Goal: Information Seeking & Learning: Compare options

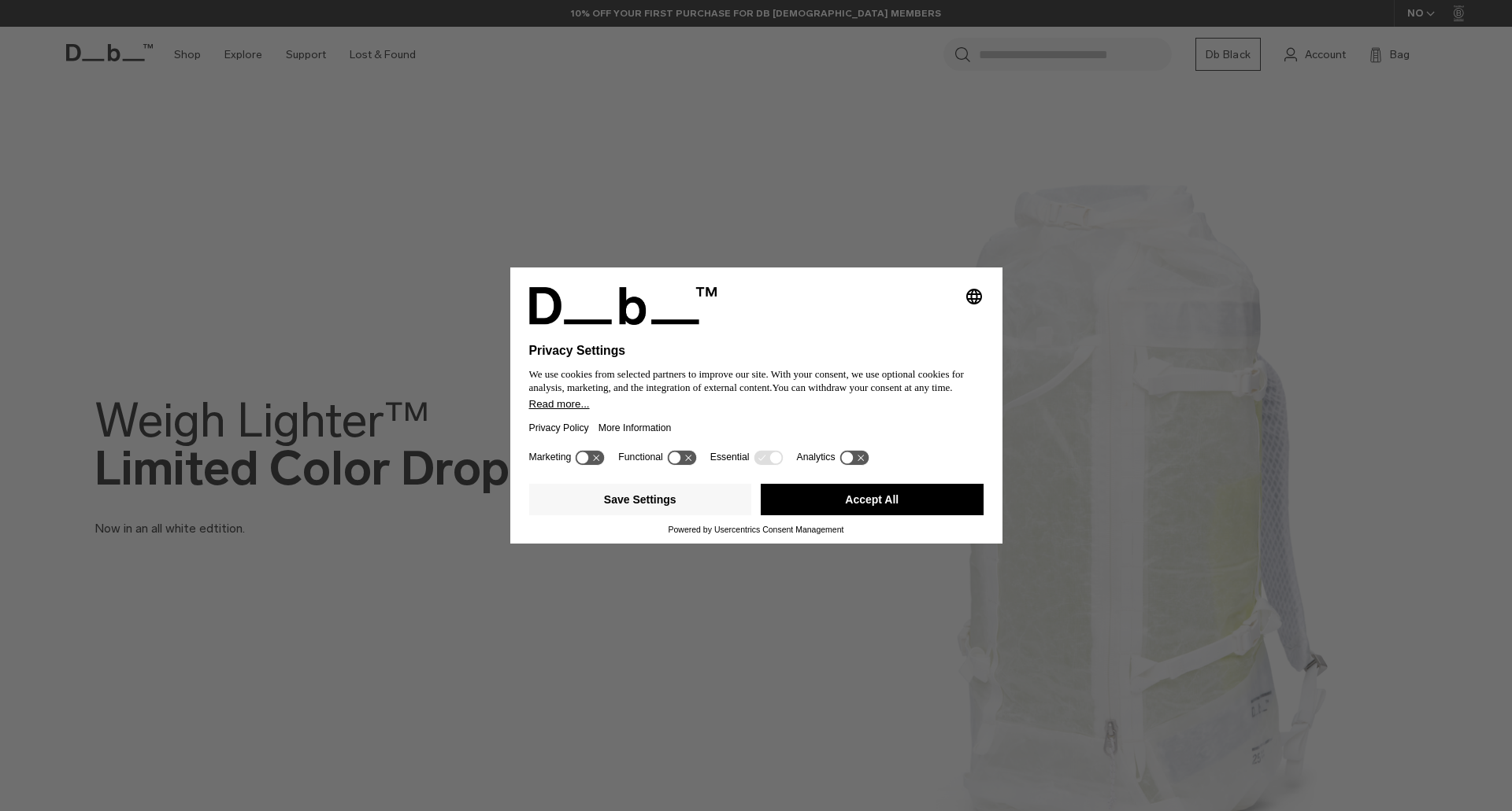
click at [850, 492] on button "Accept All" at bounding box center [872, 499] width 223 height 32
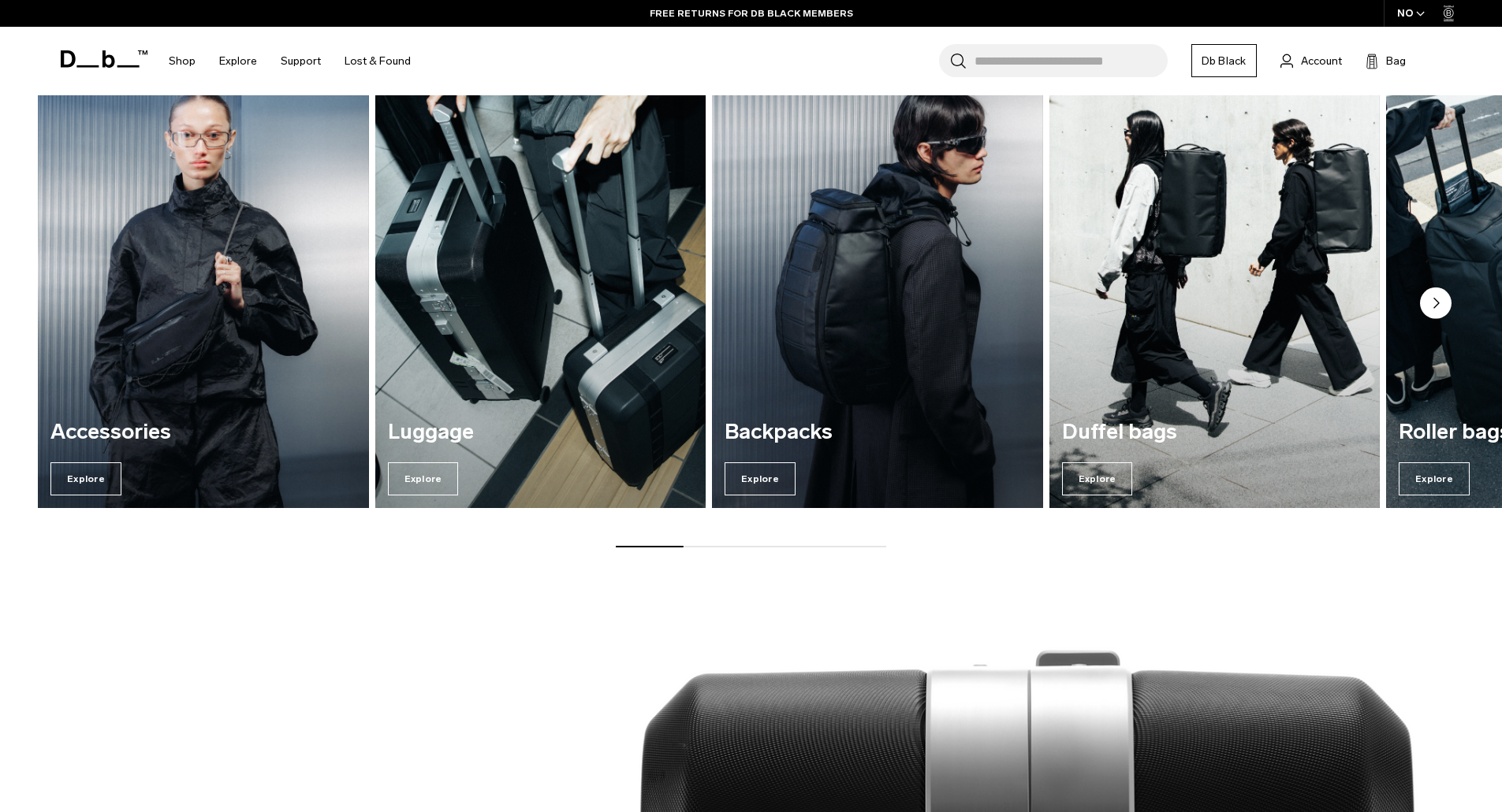
scroll to position [1497, 0]
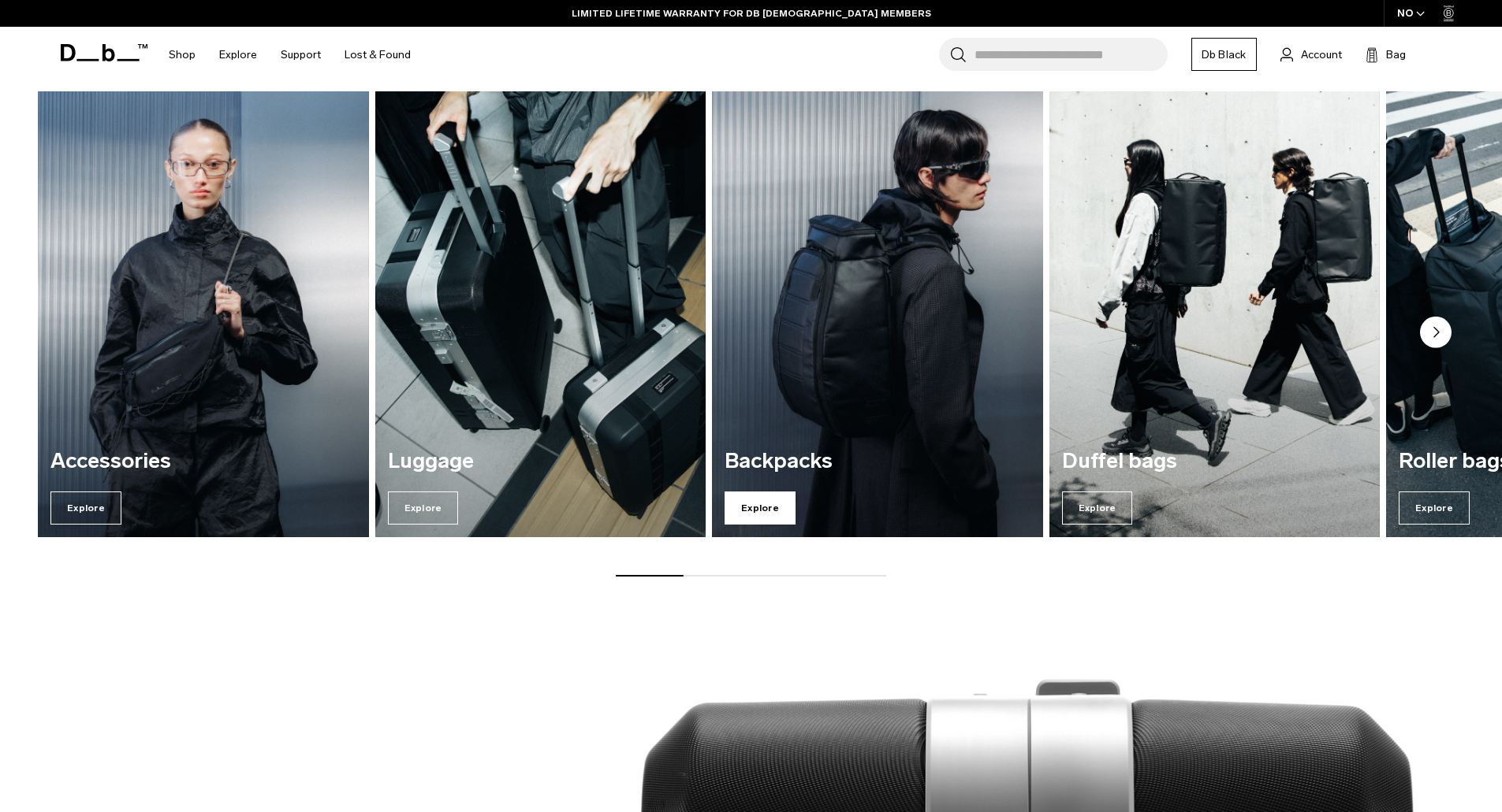
click at [764, 498] on span "Explore" at bounding box center [760, 508] width 71 height 34
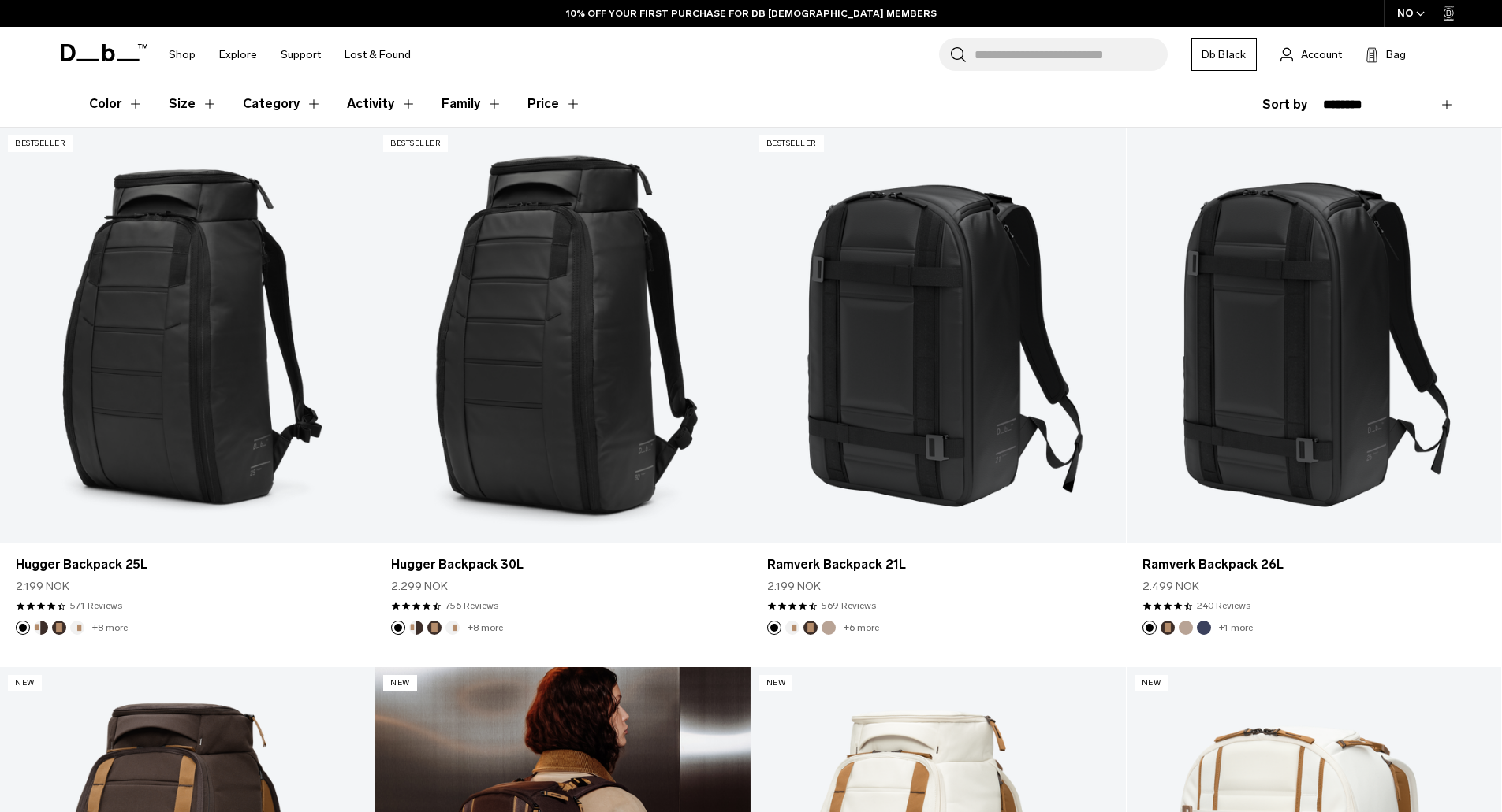
scroll to position [315, 0]
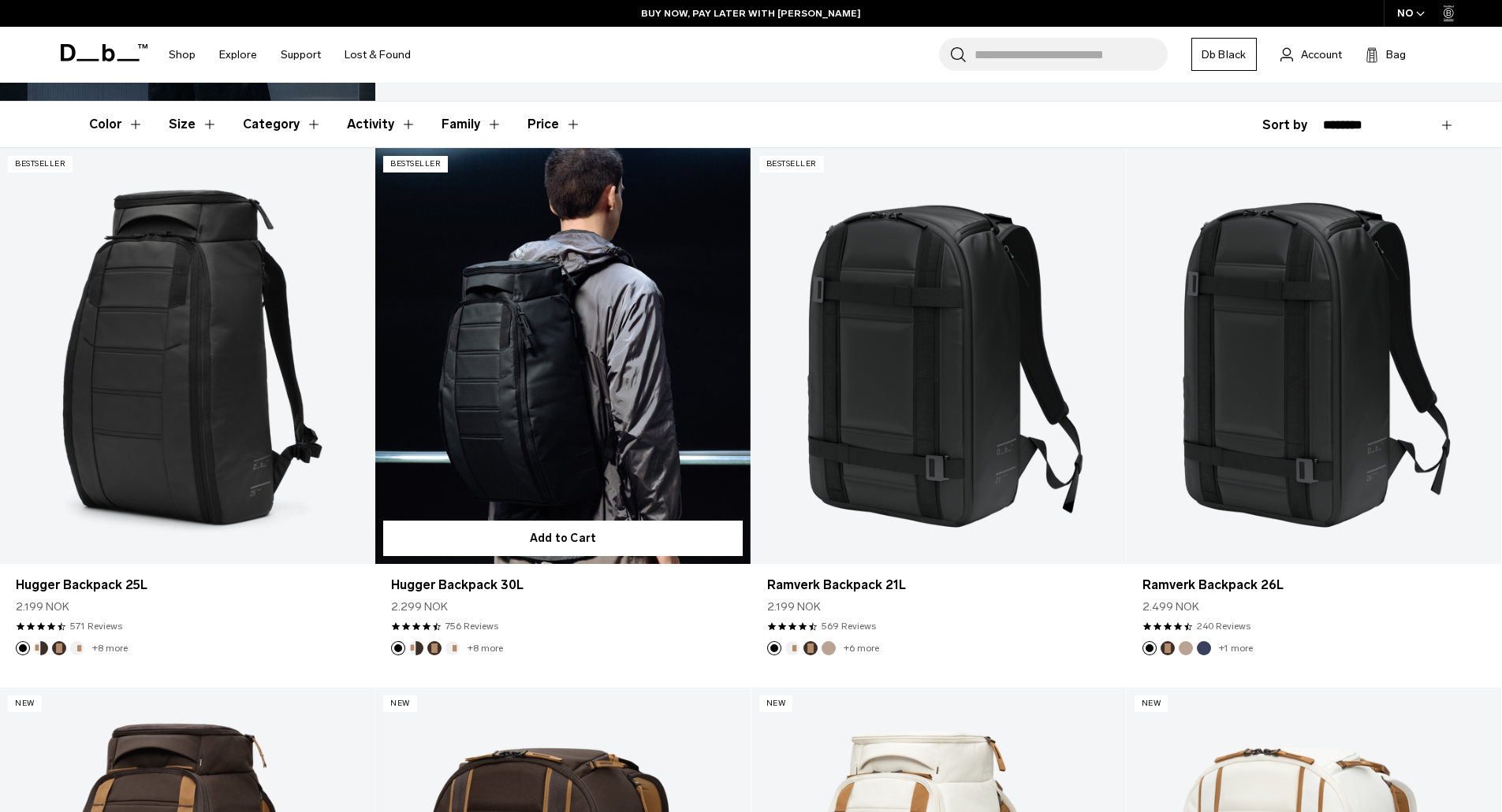
click at [557, 318] on link "Hugger Backpack 30L" at bounding box center [562, 356] width 375 height 416
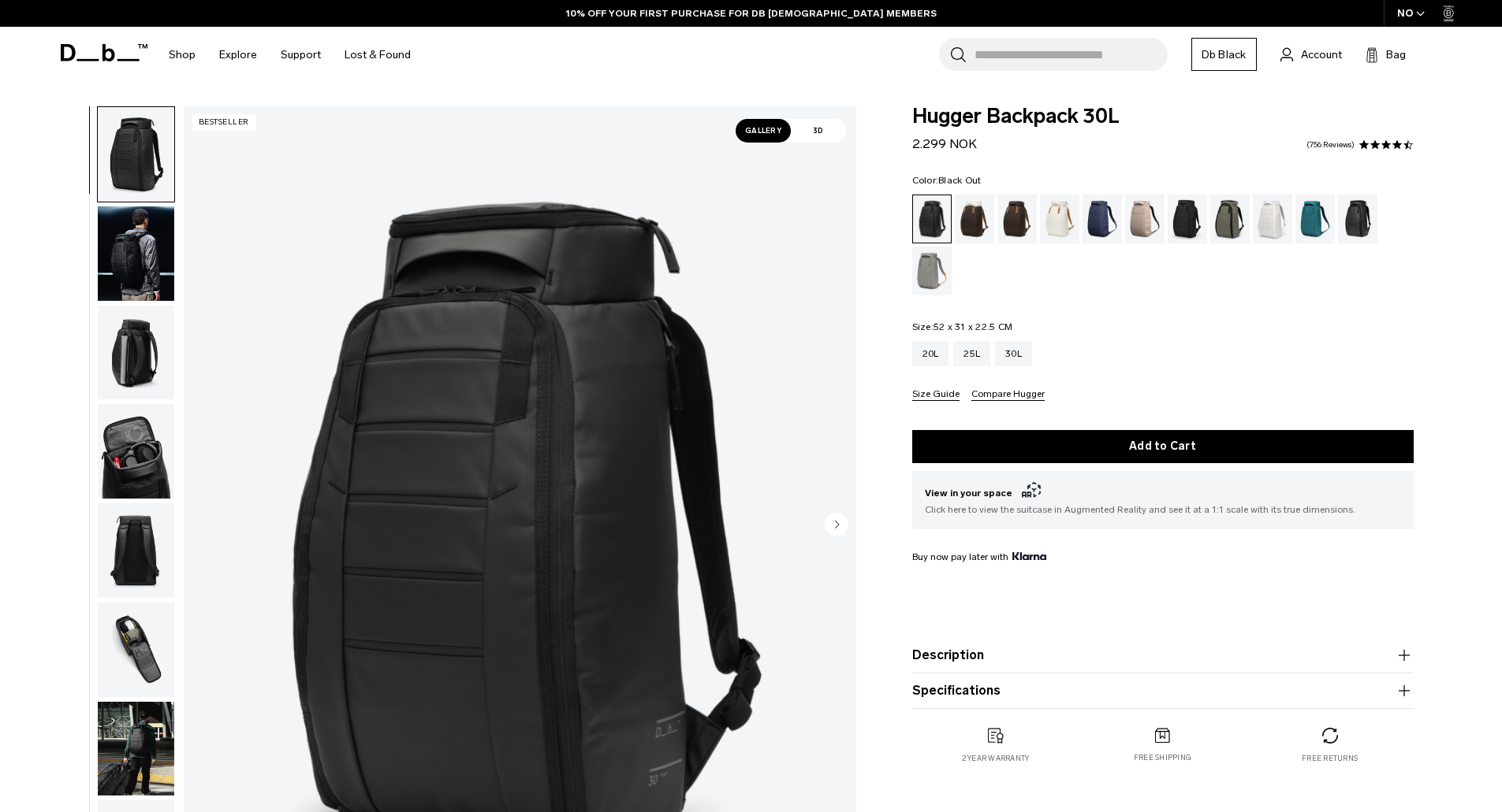
click at [131, 241] on img "button" at bounding box center [136, 253] width 77 height 95
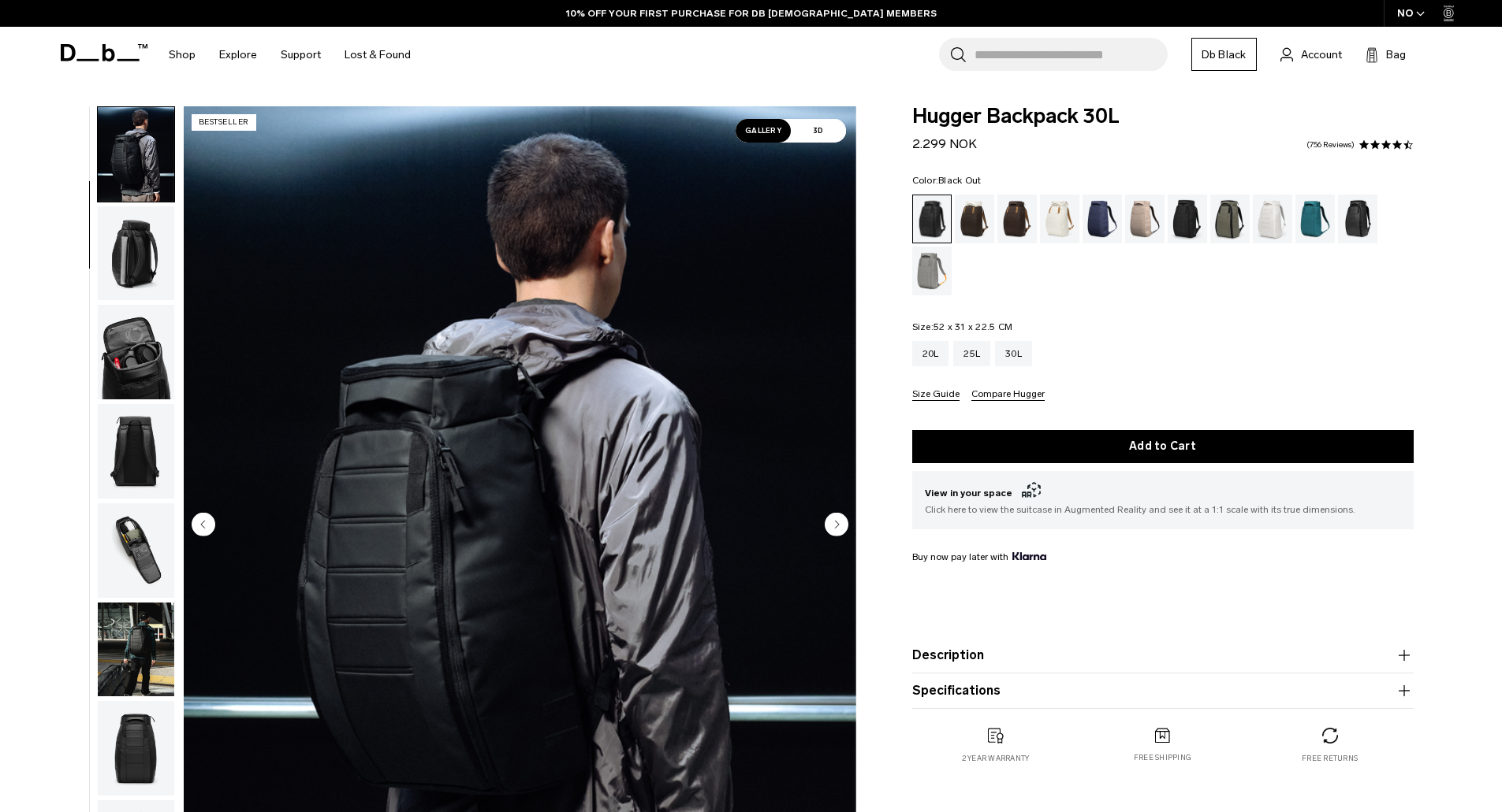
click at [132, 245] on img "button" at bounding box center [136, 253] width 77 height 95
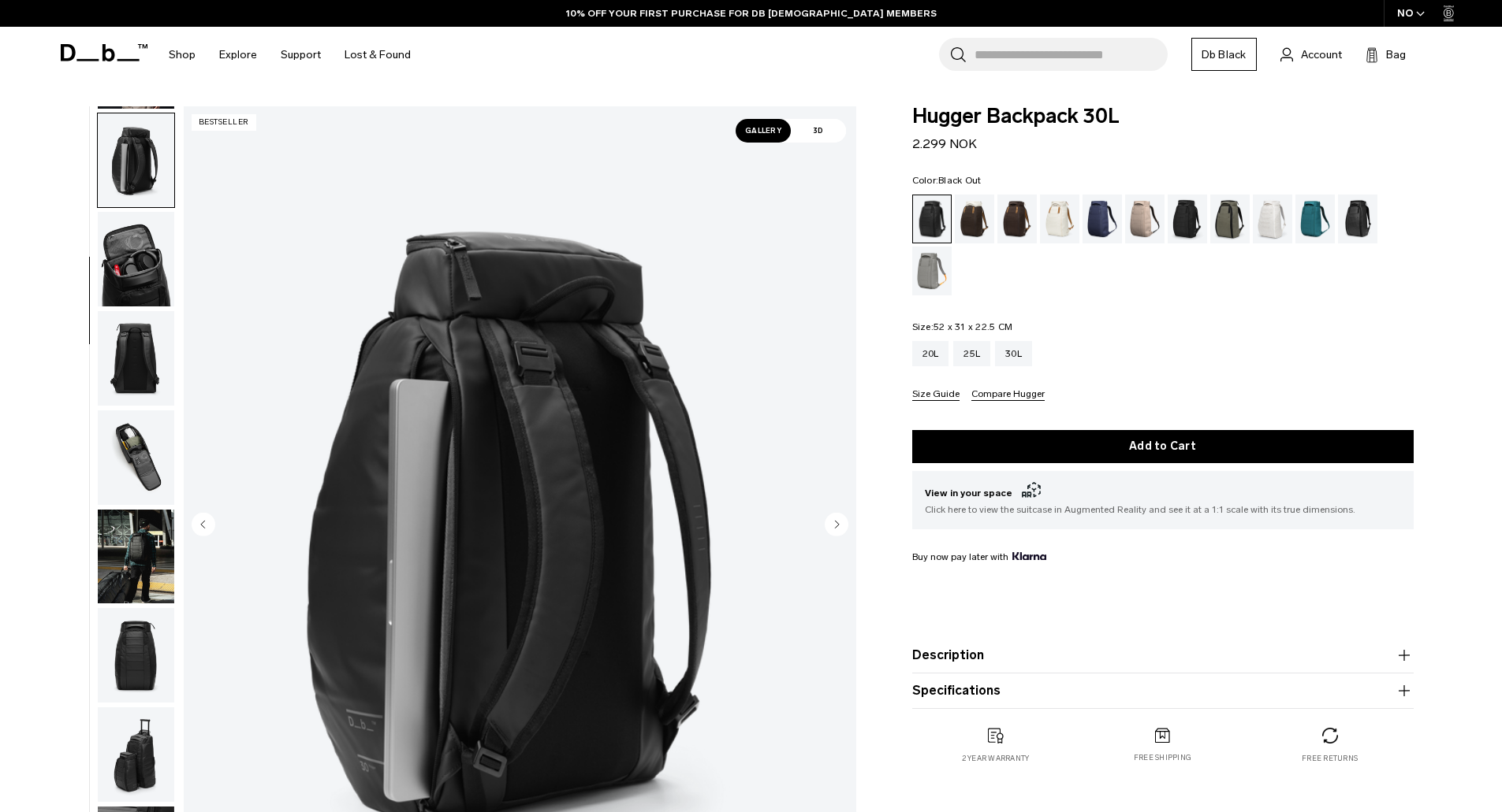
scroll to position [198, 0]
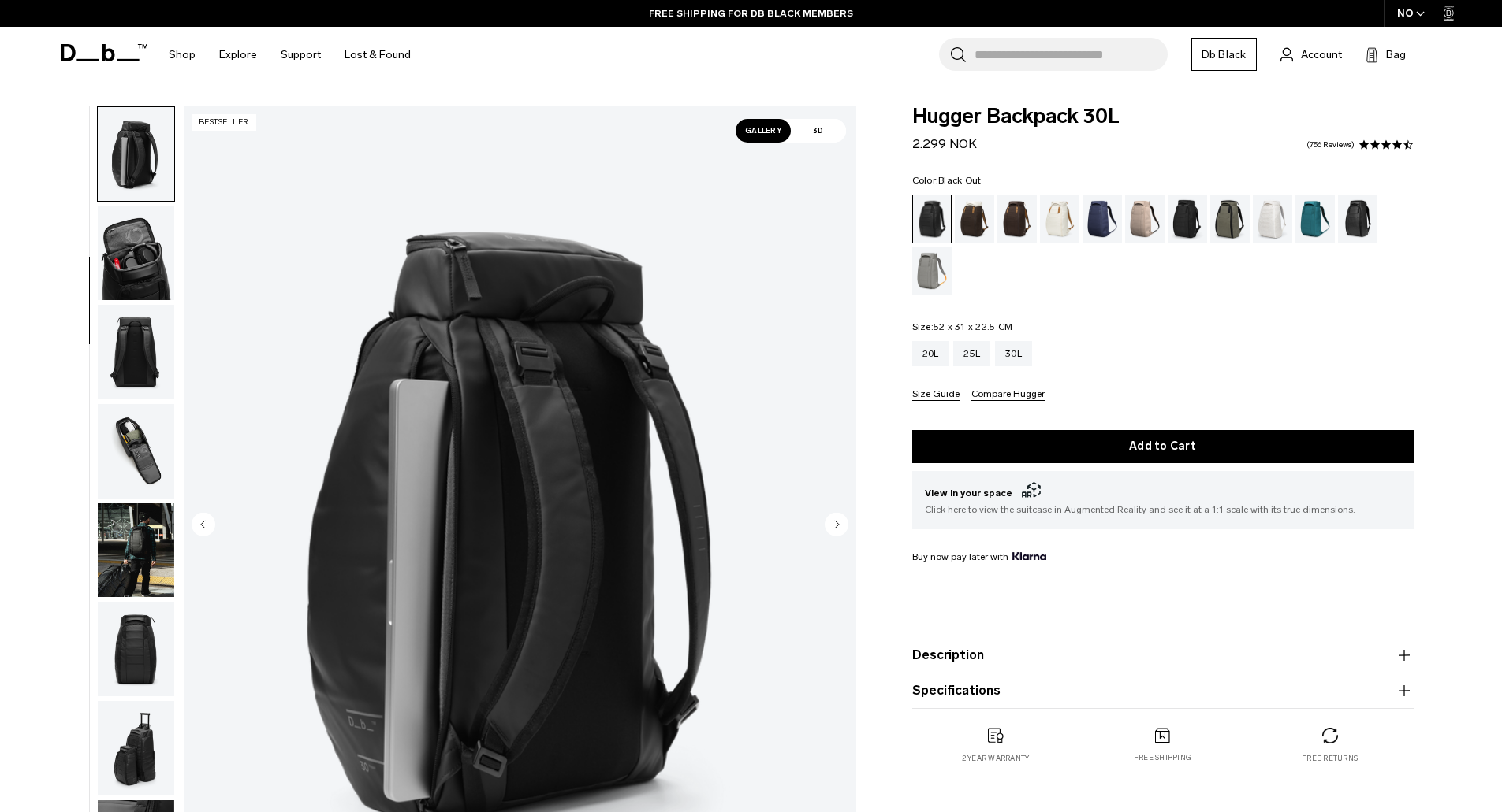
click at [141, 236] on img "button" at bounding box center [136, 253] width 77 height 95
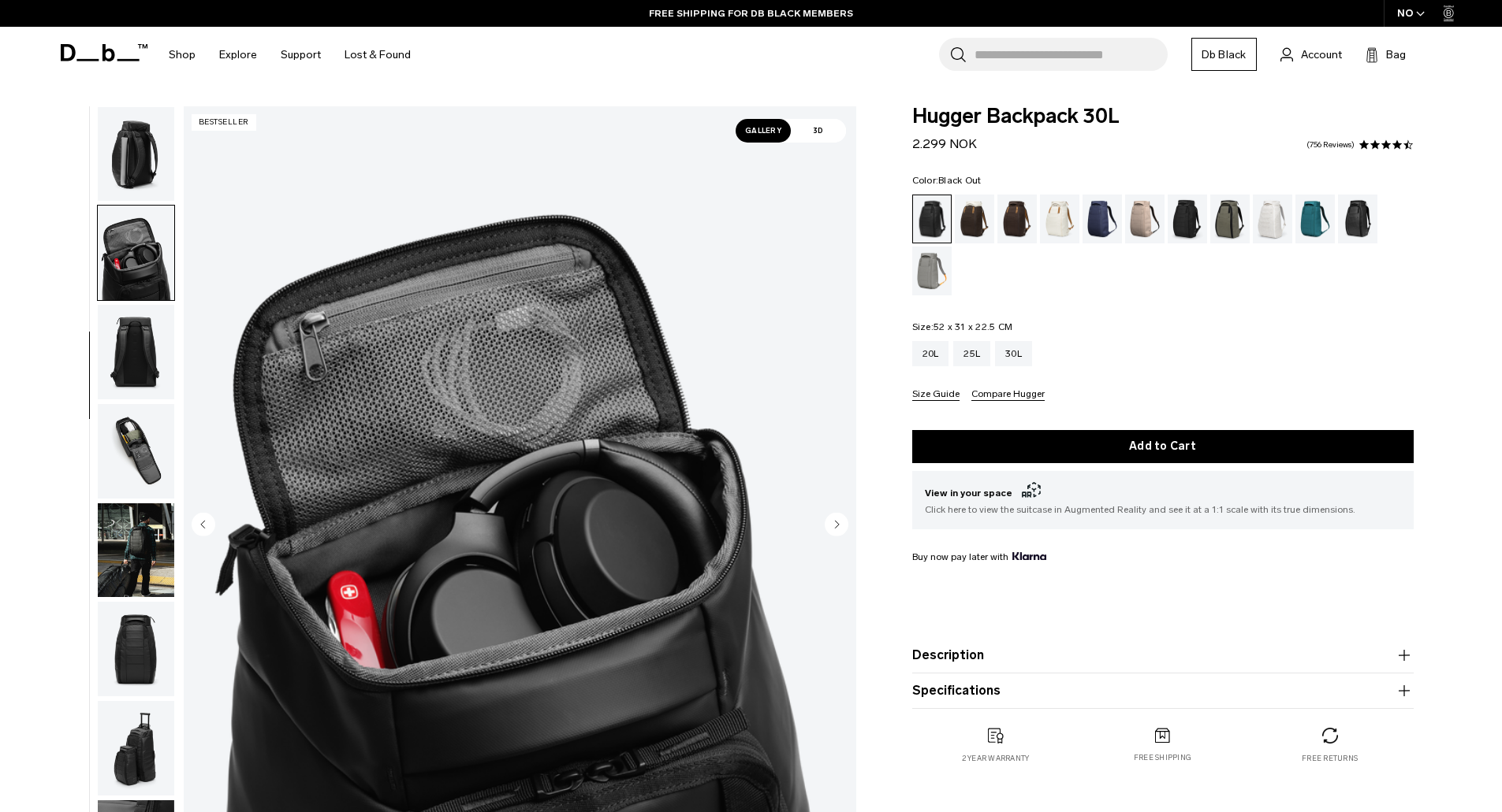
scroll to position [248, 0]
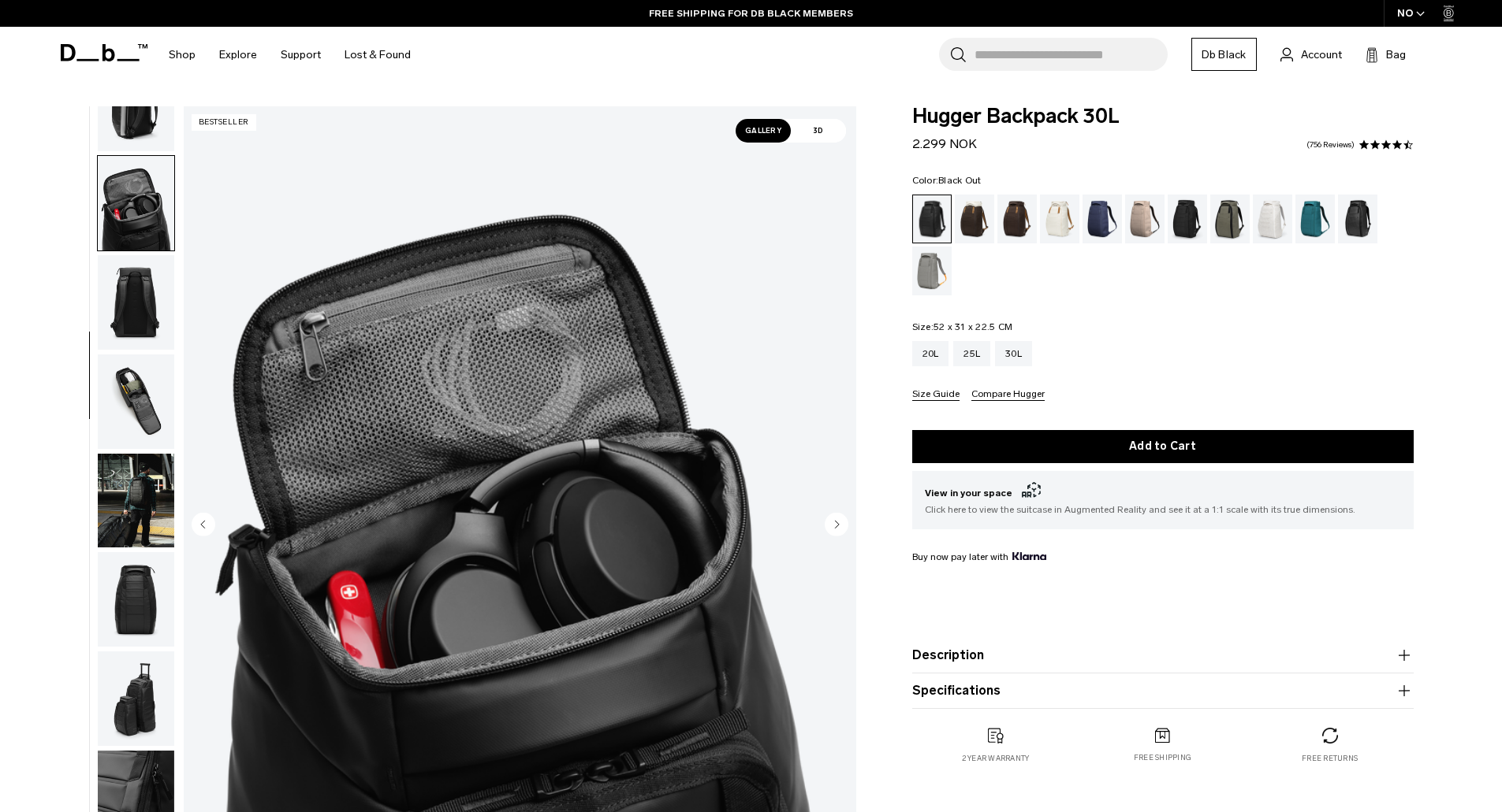
click at [121, 287] on img "button" at bounding box center [136, 302] width 77 height 95
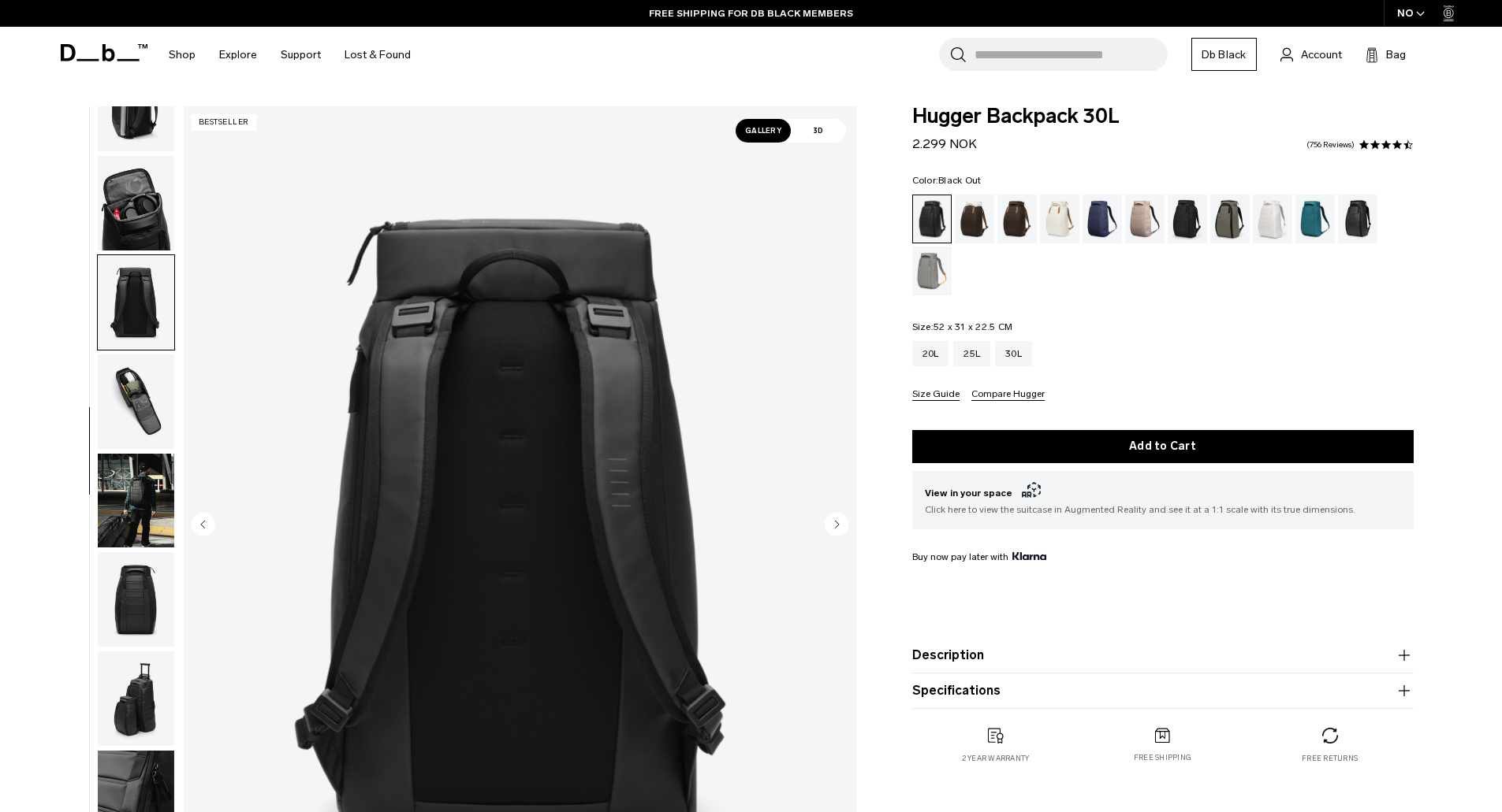
click at [148, 369] on img "button" at bounding box center [136, 402] width 77 height 95
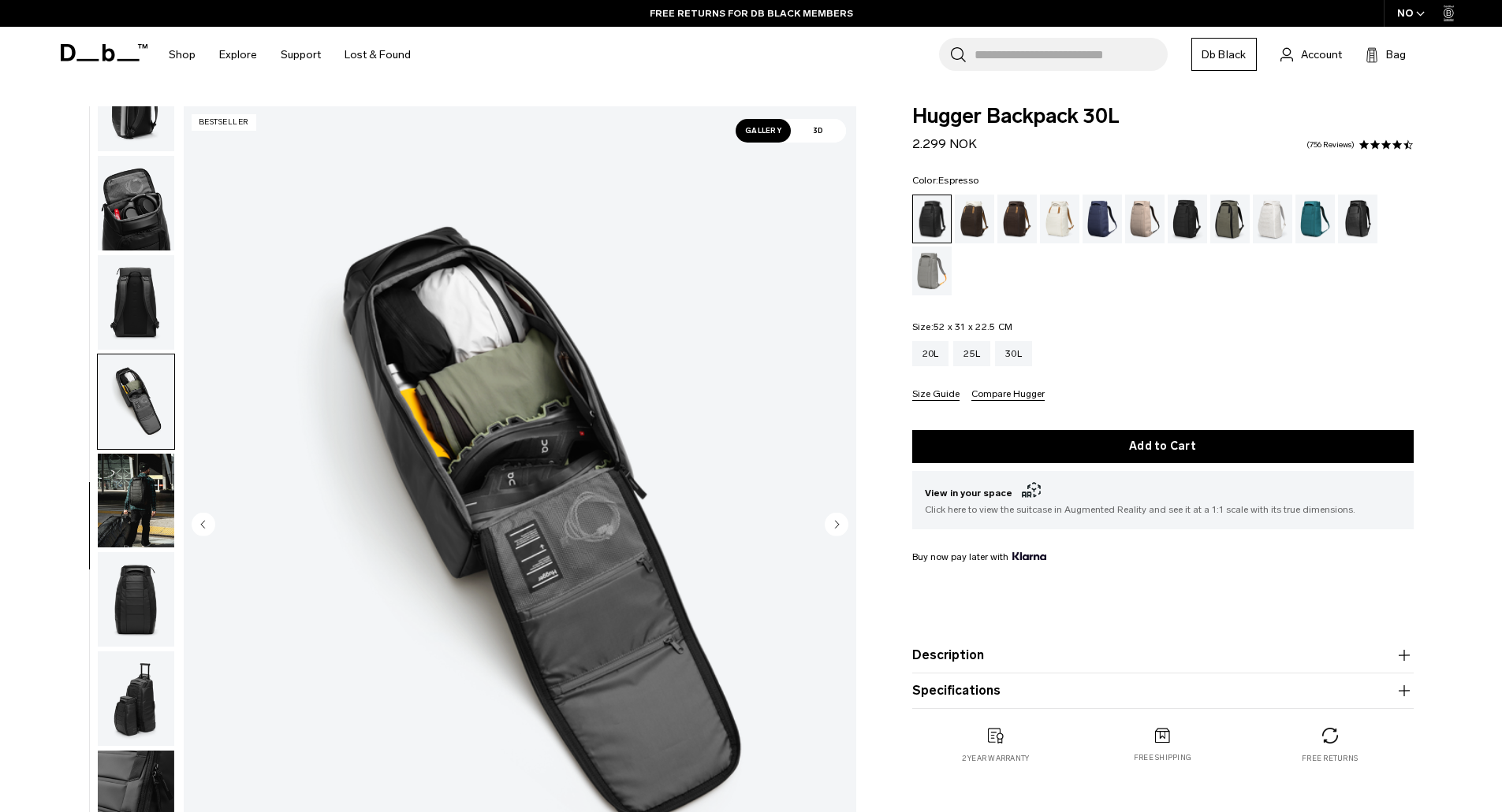
click at [1011, 211] on div "Espresso" at bounding box center [1017, 218] width 40 height 49
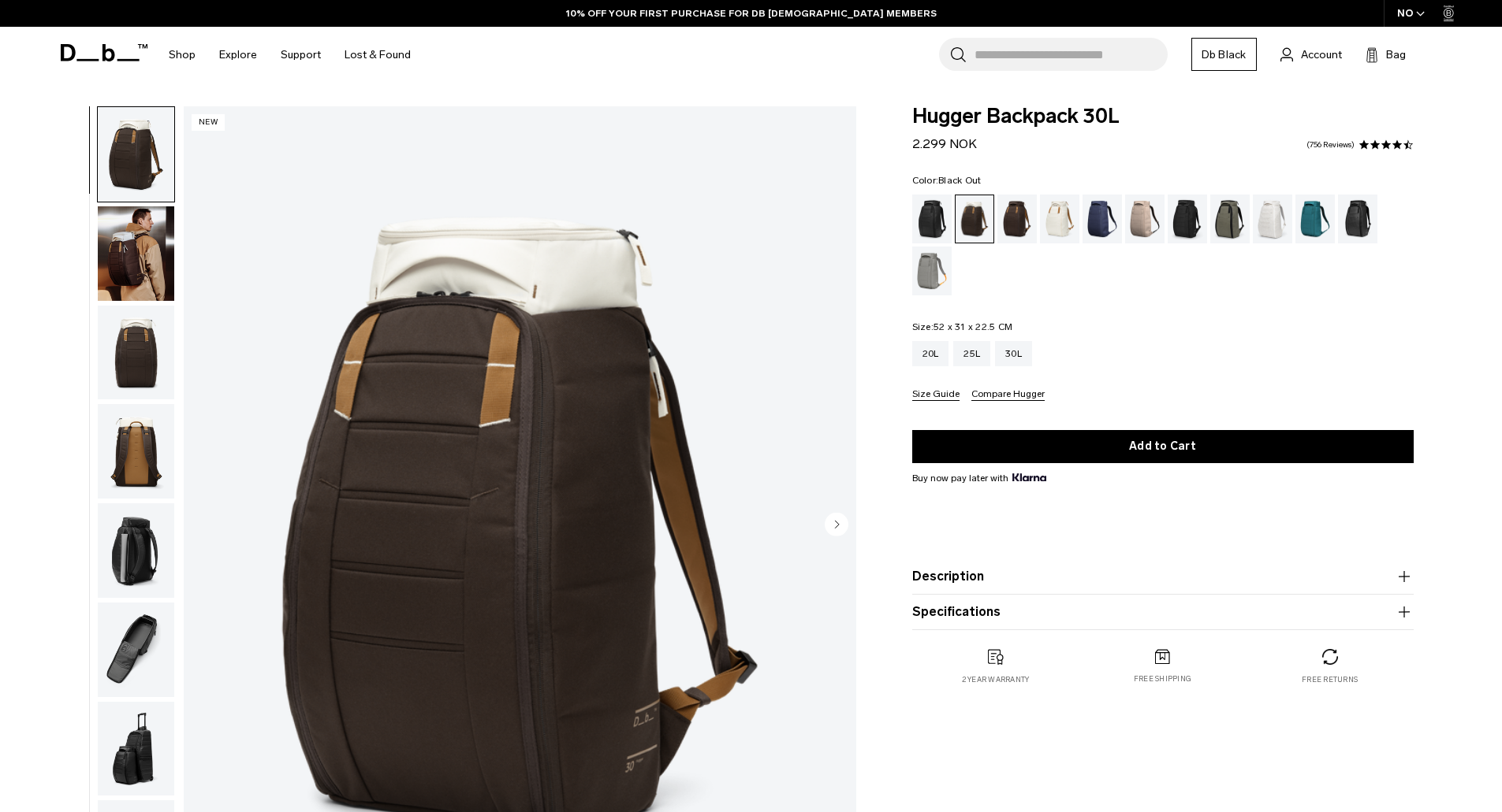
click at [931, 222] on div "Black Out" at bounding box center [932, 218] width 40 height 49
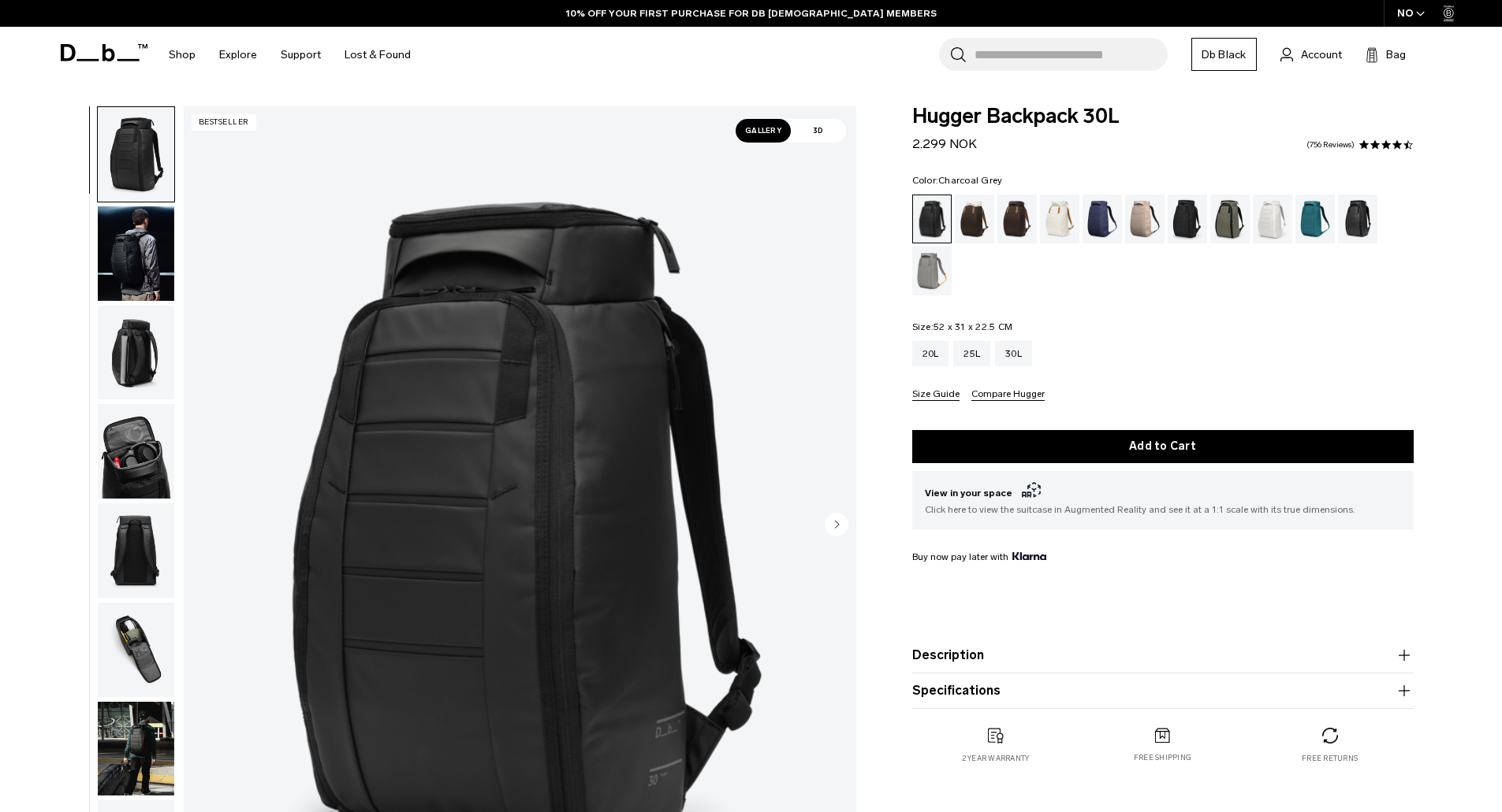
click at [1190, 211] on div "Charcoal Grey" at bounding box center [1187, 218] width 40 height 49
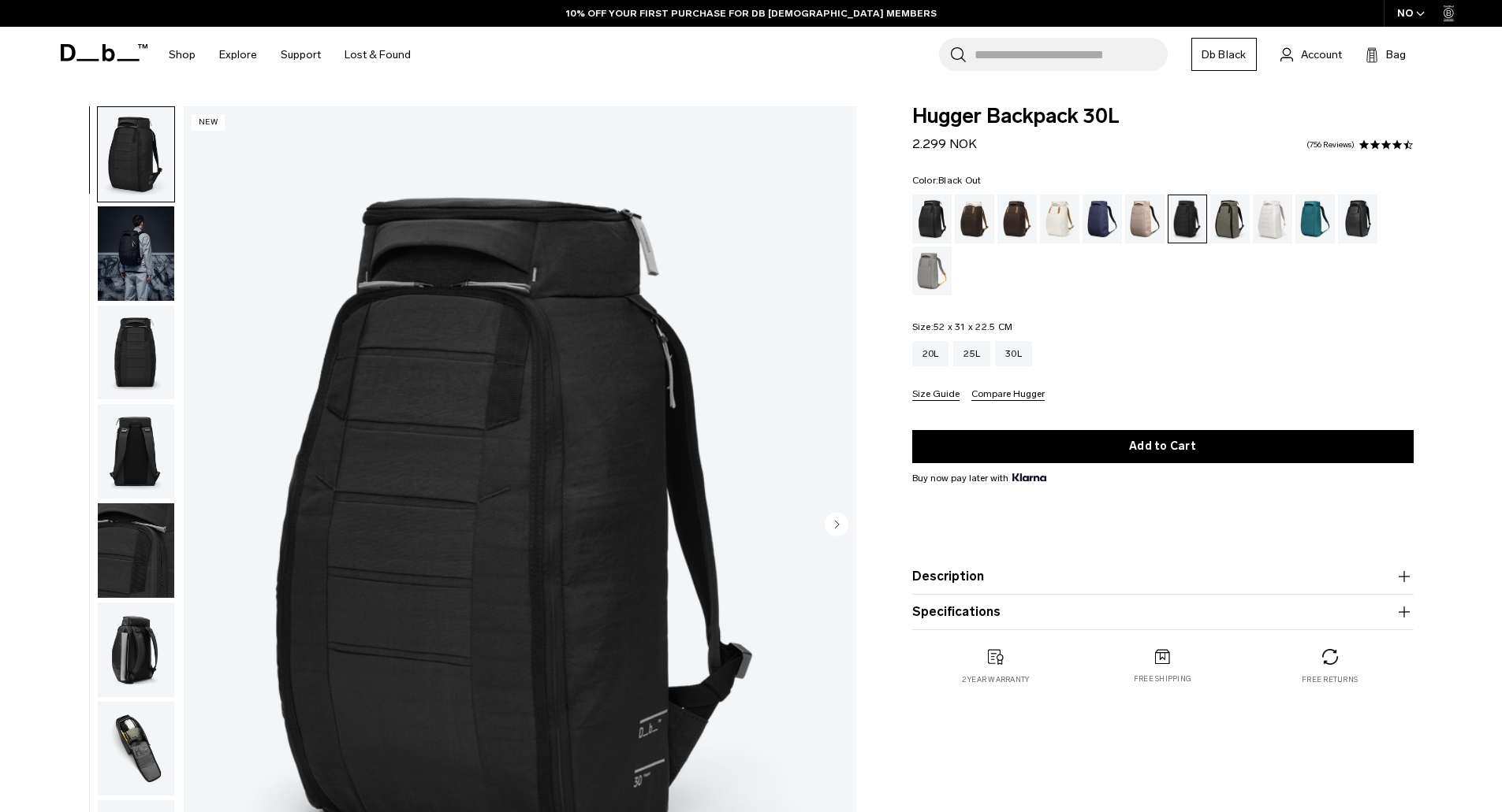
click at [917, 218] on div "Black Out" at bounding box center [932, 218] width 40 height 49
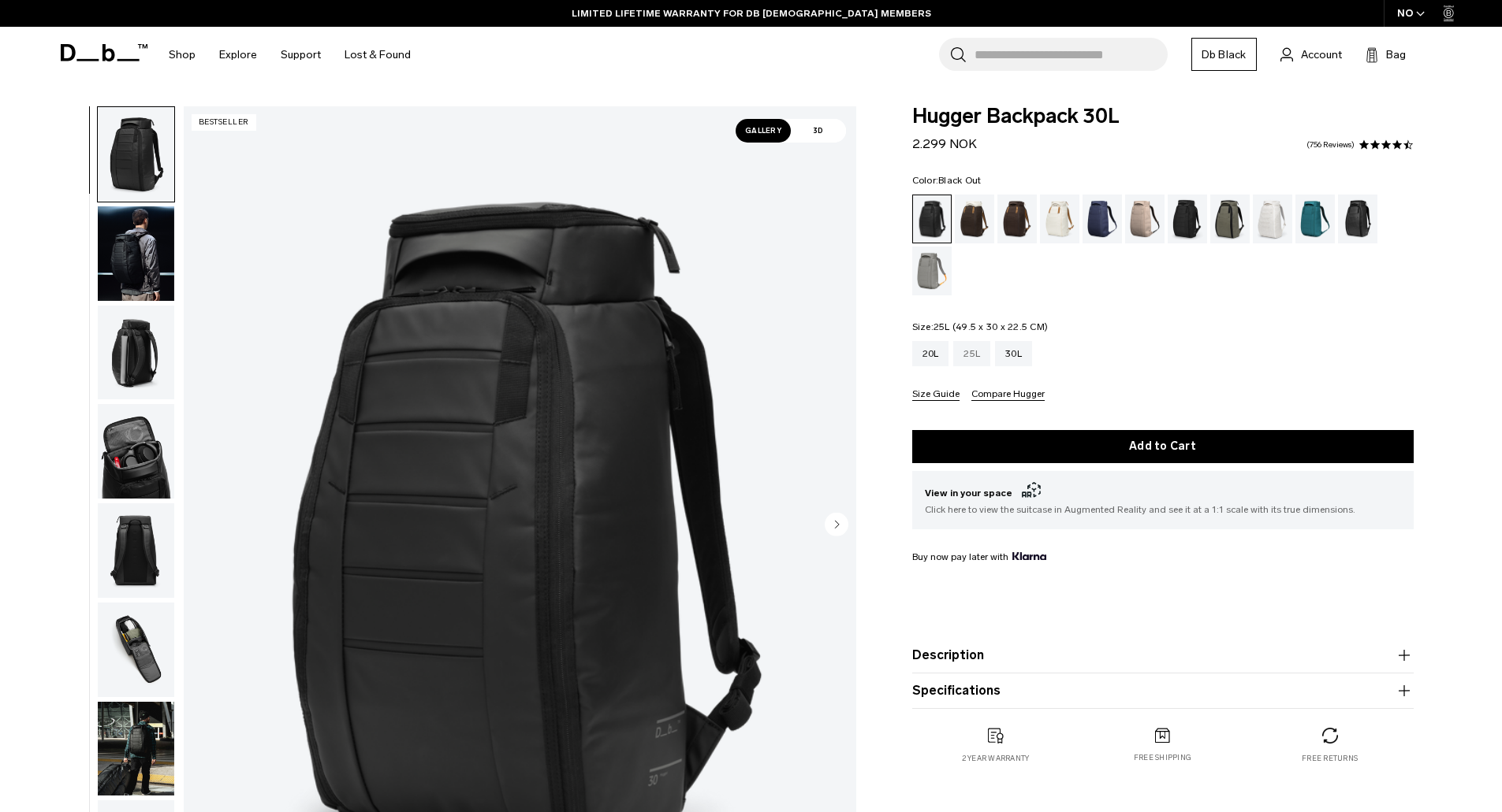
click at [971, 363] on div "25L" at bounding box center [972, 353] width 37 height 25
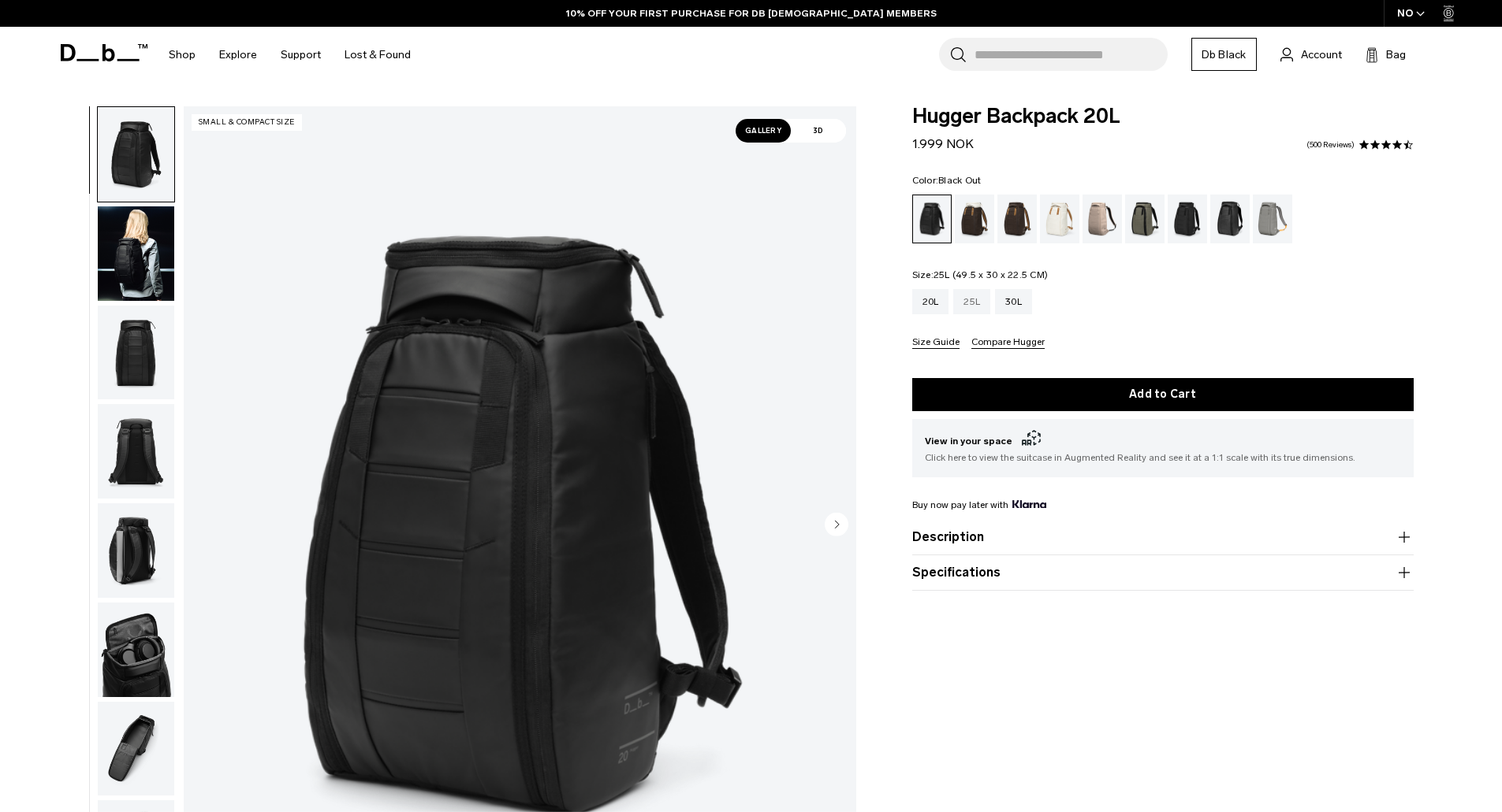
click at [979, 307] on div "25L" at bounding box center [972, 302] width 37 height 25
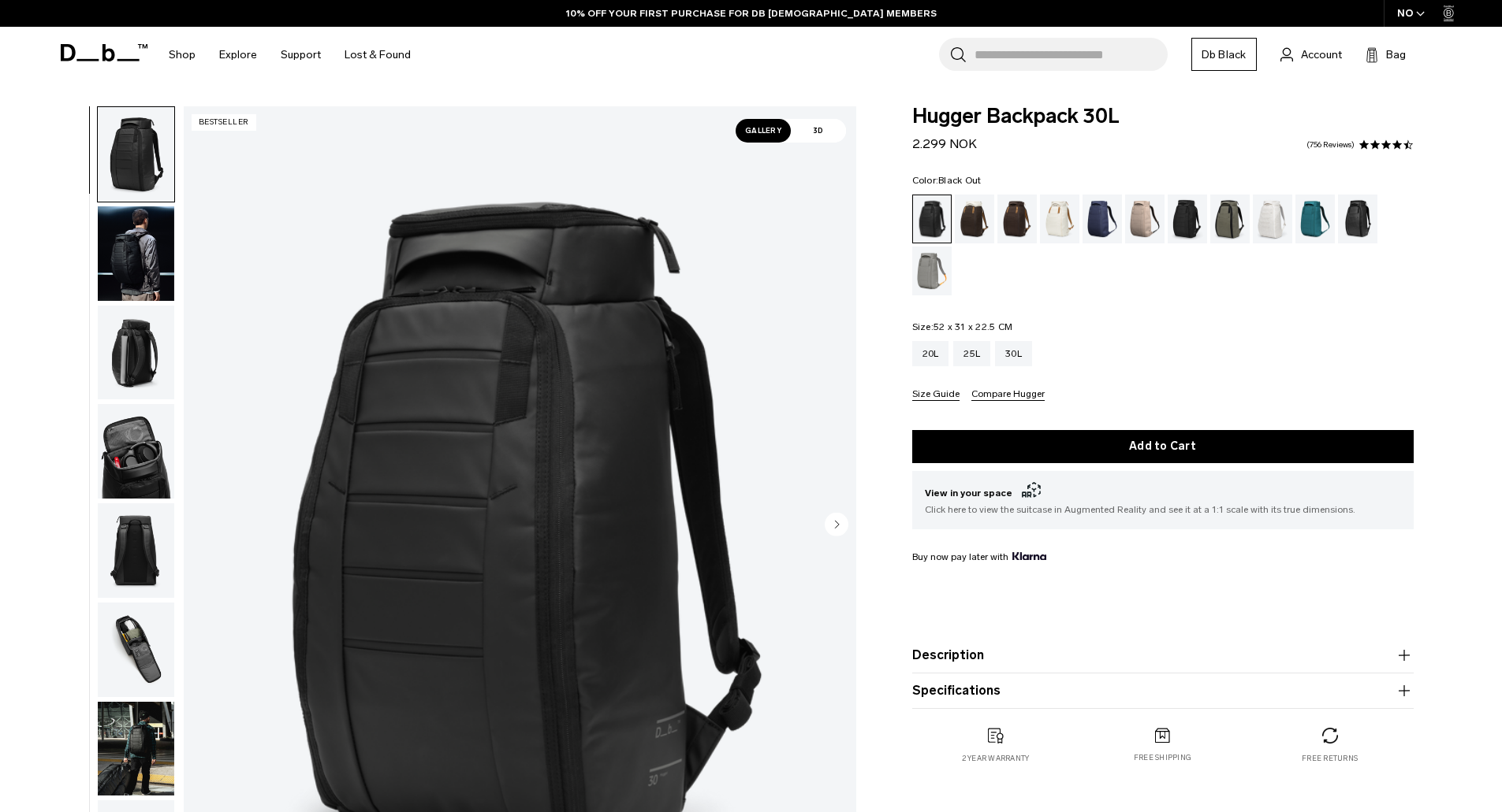
scroll to position [157, 0]
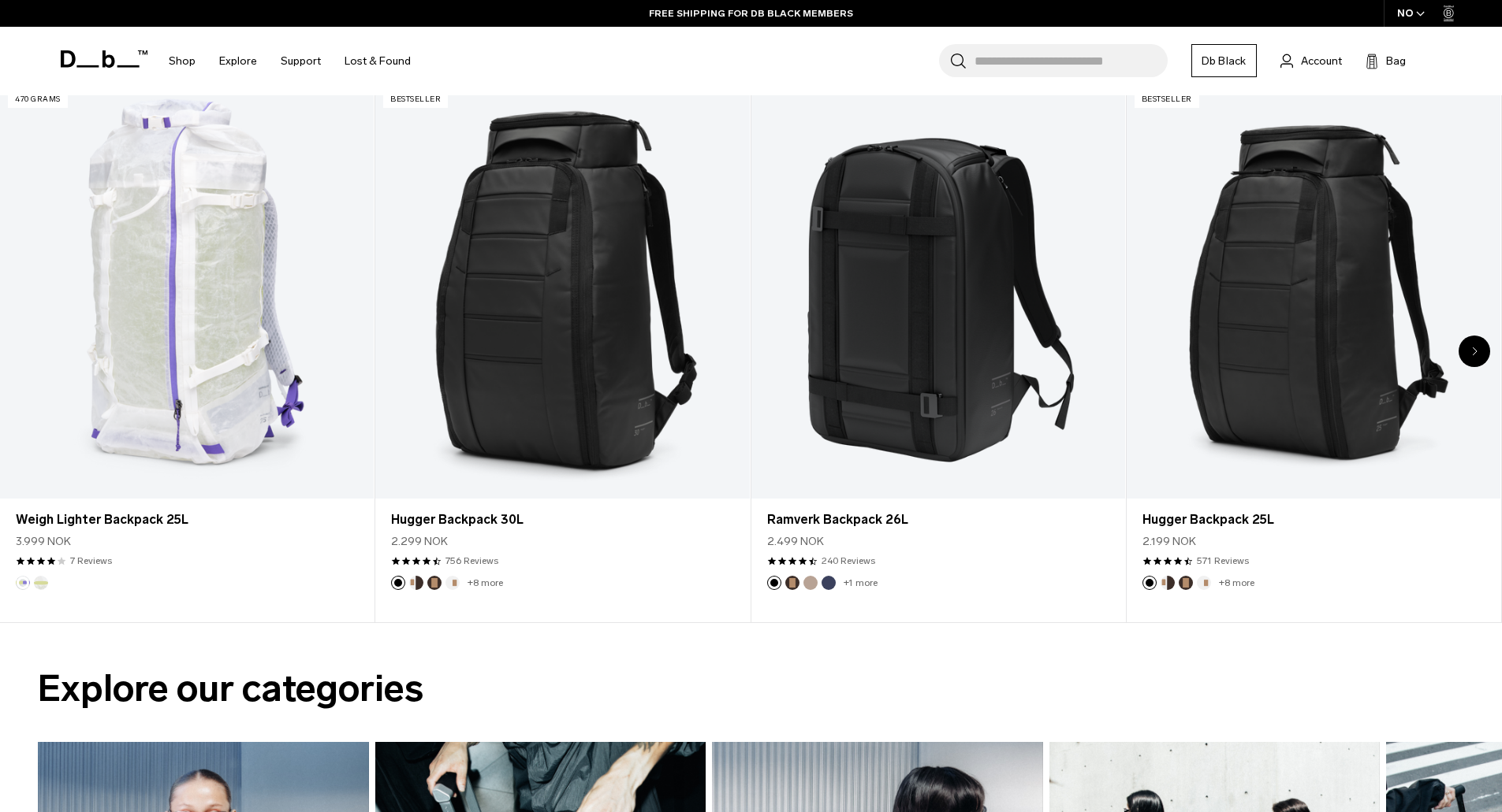
scroll to position [867, 0]
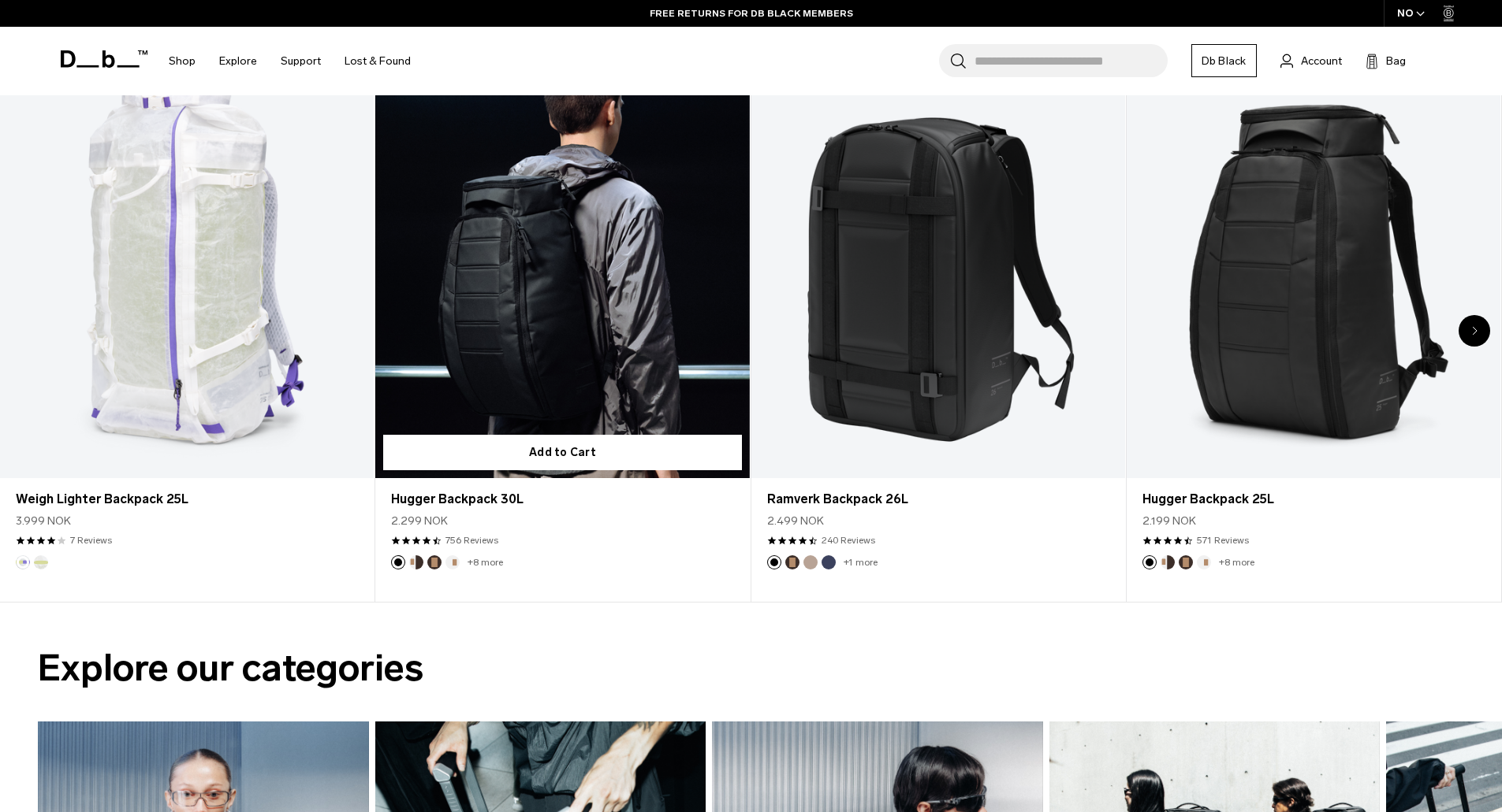
click at [604, 275] on link "Hugger Backpack 30L" at bounding box center [561, 270] width 374 height 415
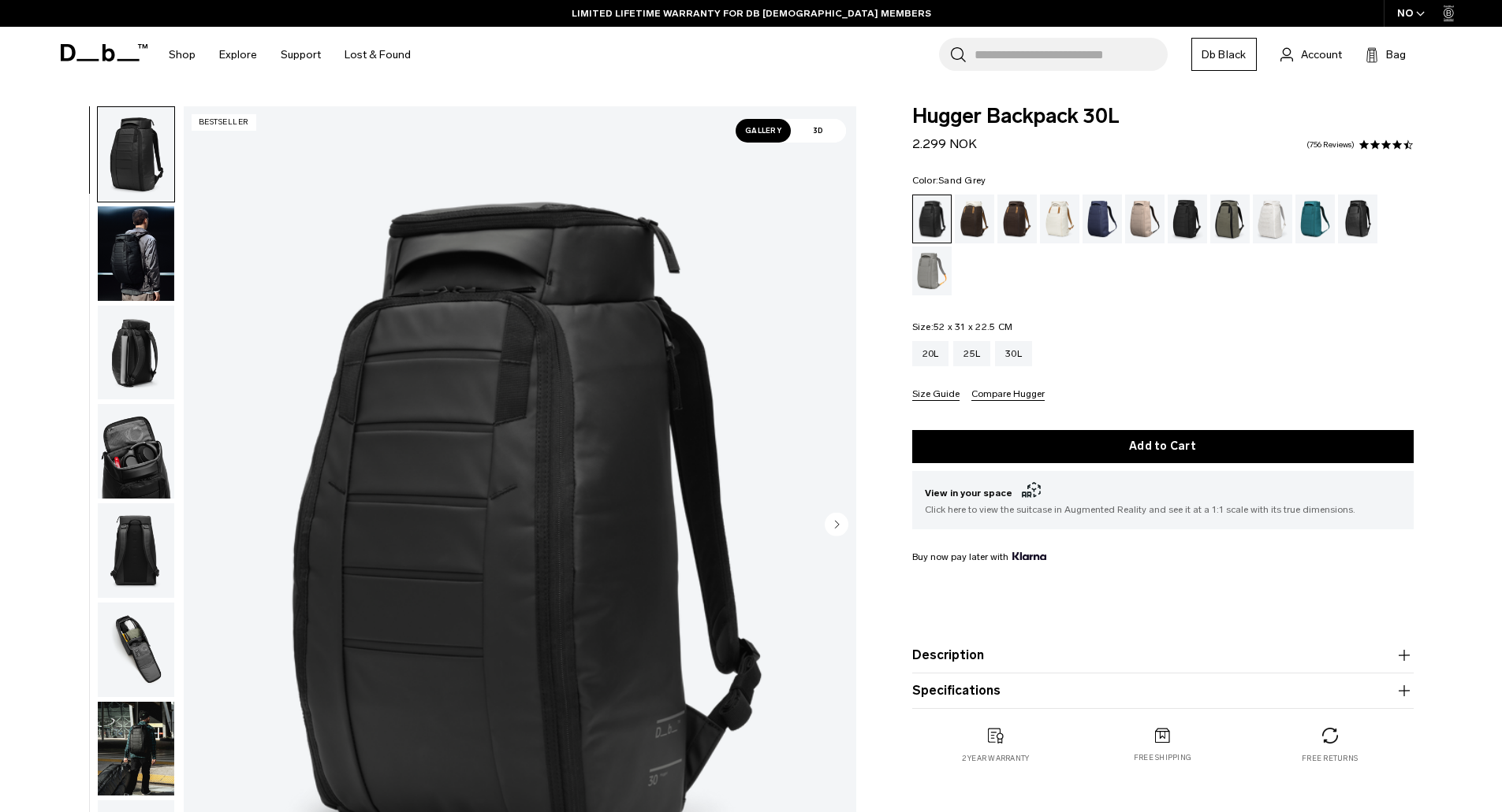
click at [926, 281] on div "Sand Grey" at bounding box center [932, 271] width 40 height 49
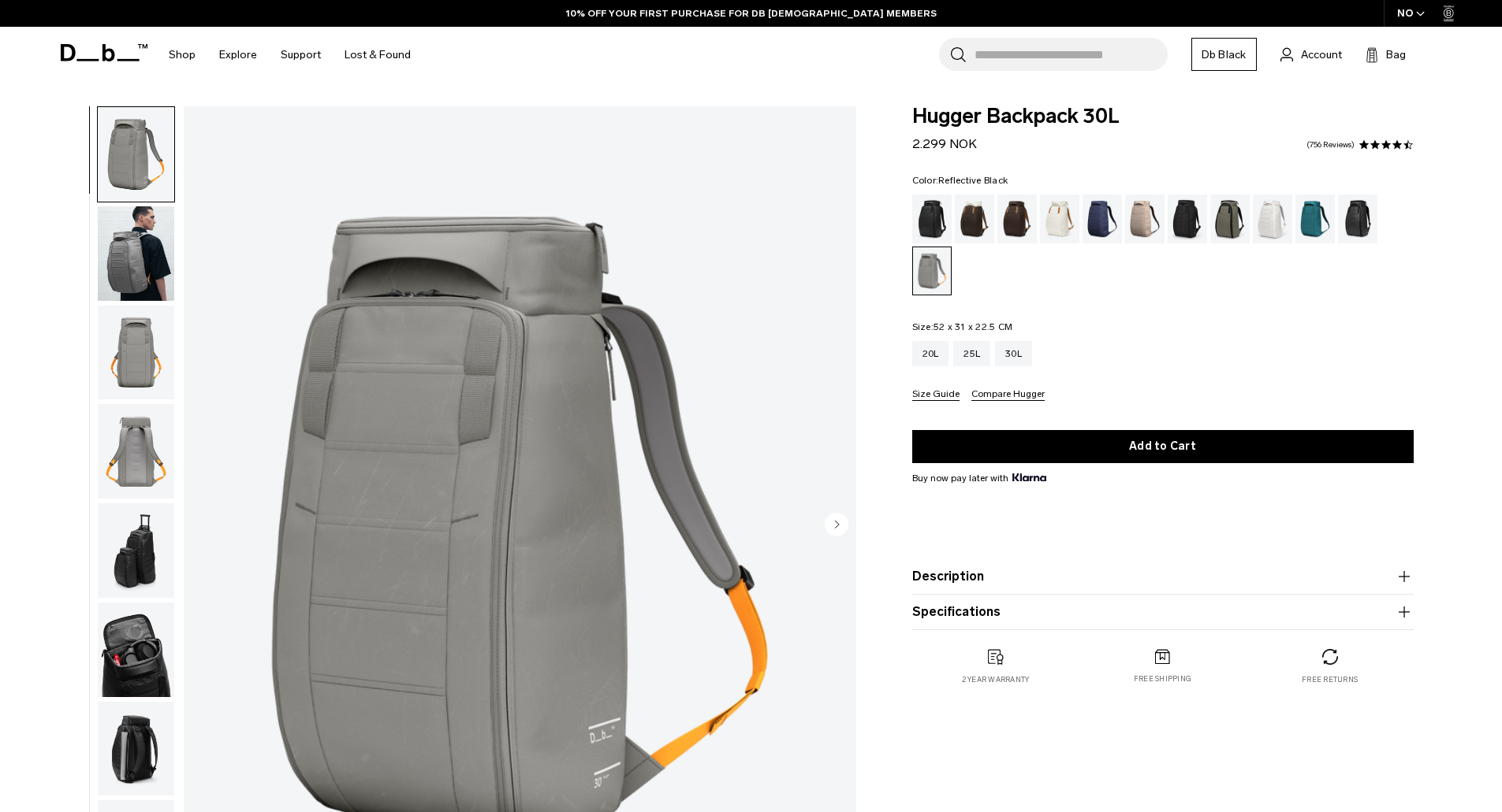
click at [1370, 223] on div "Reflective Black" at bounding box center [1358, 218] width 40 height 49
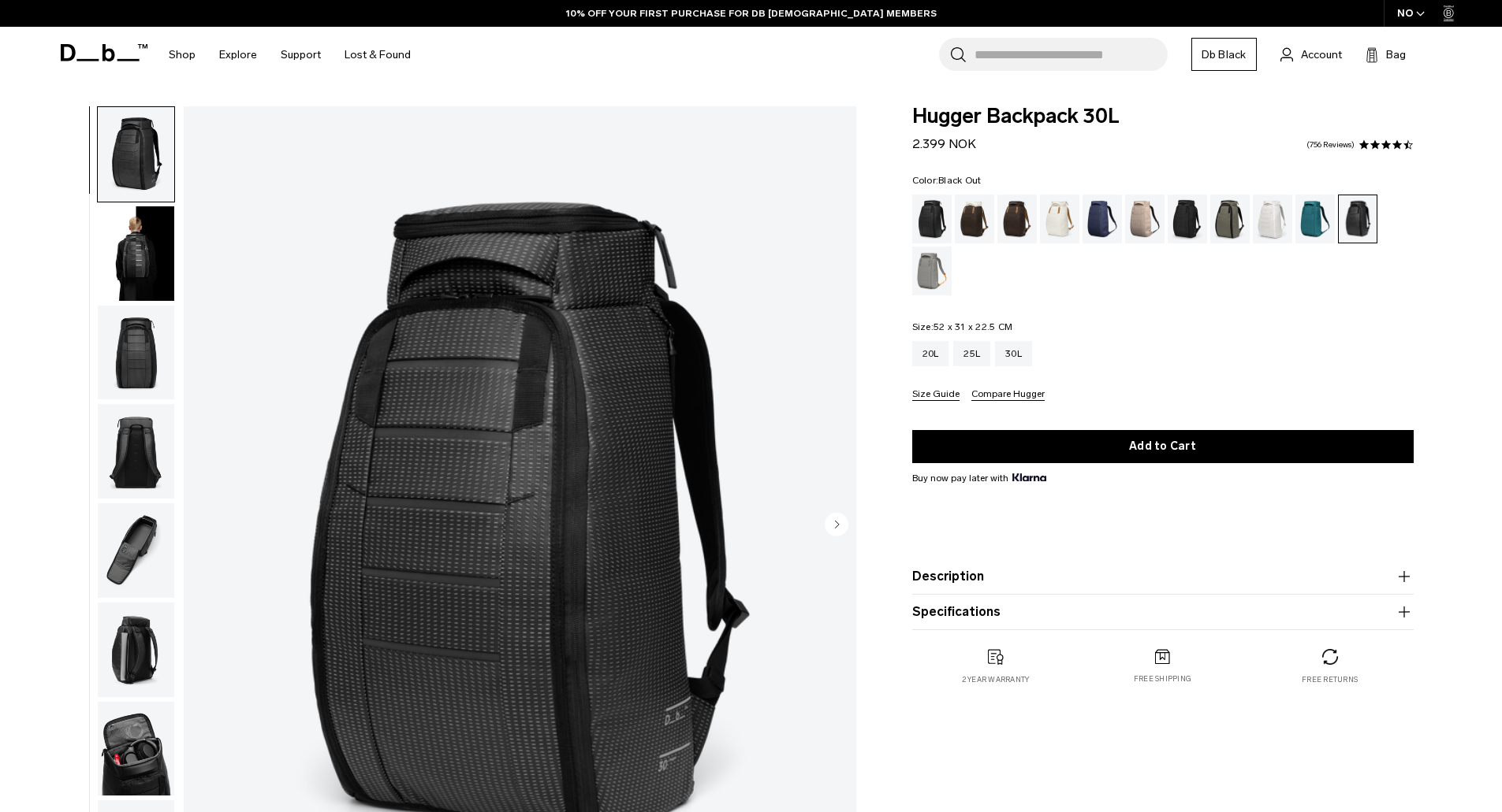
click at [931, 206] on div "Black Out" at bounding box center [932, 218] width 40 height 49
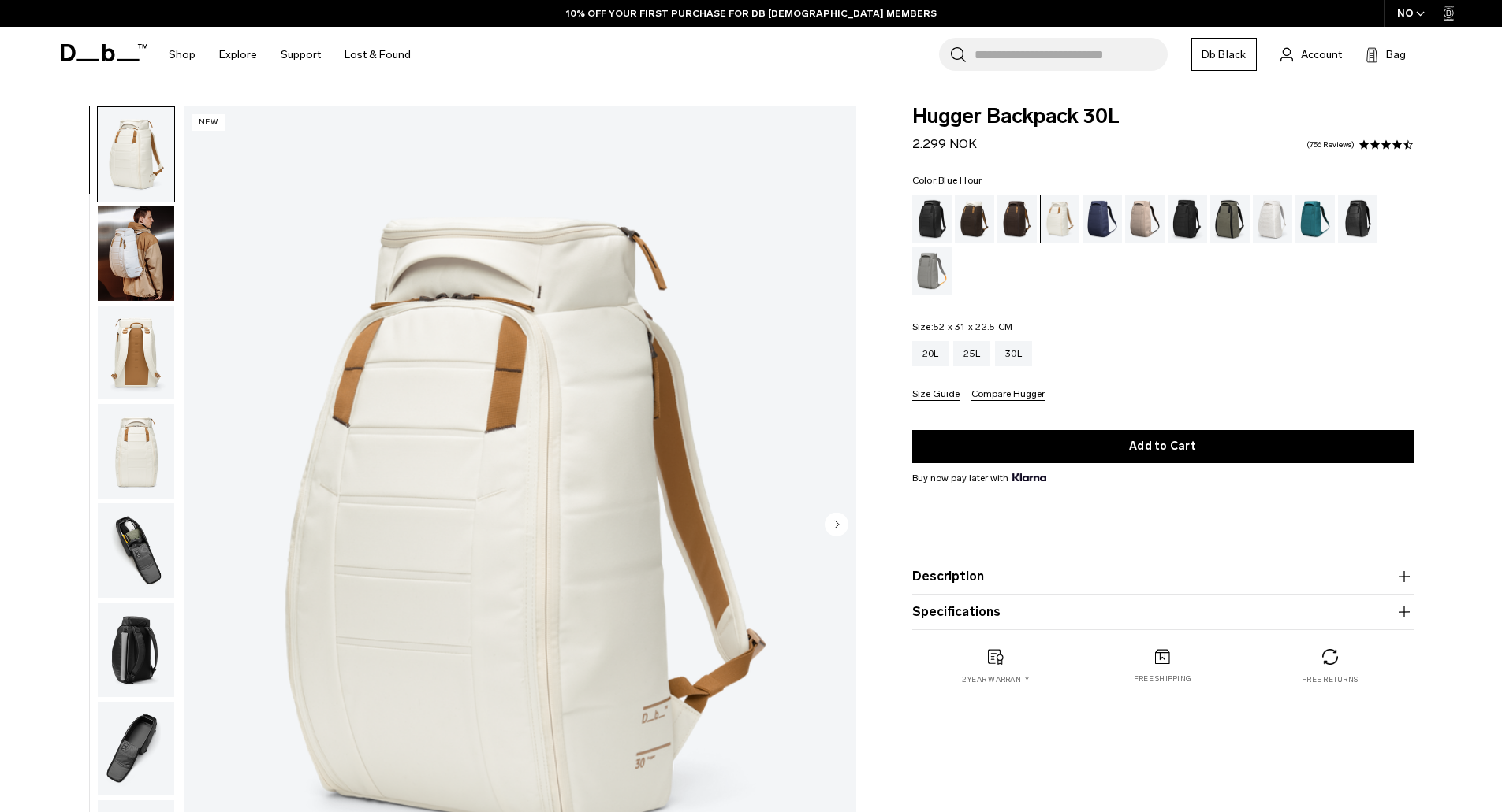
click at [1095, 219] on div "Blue Hour" at bounding box center [1102, 218] width 40 height 49
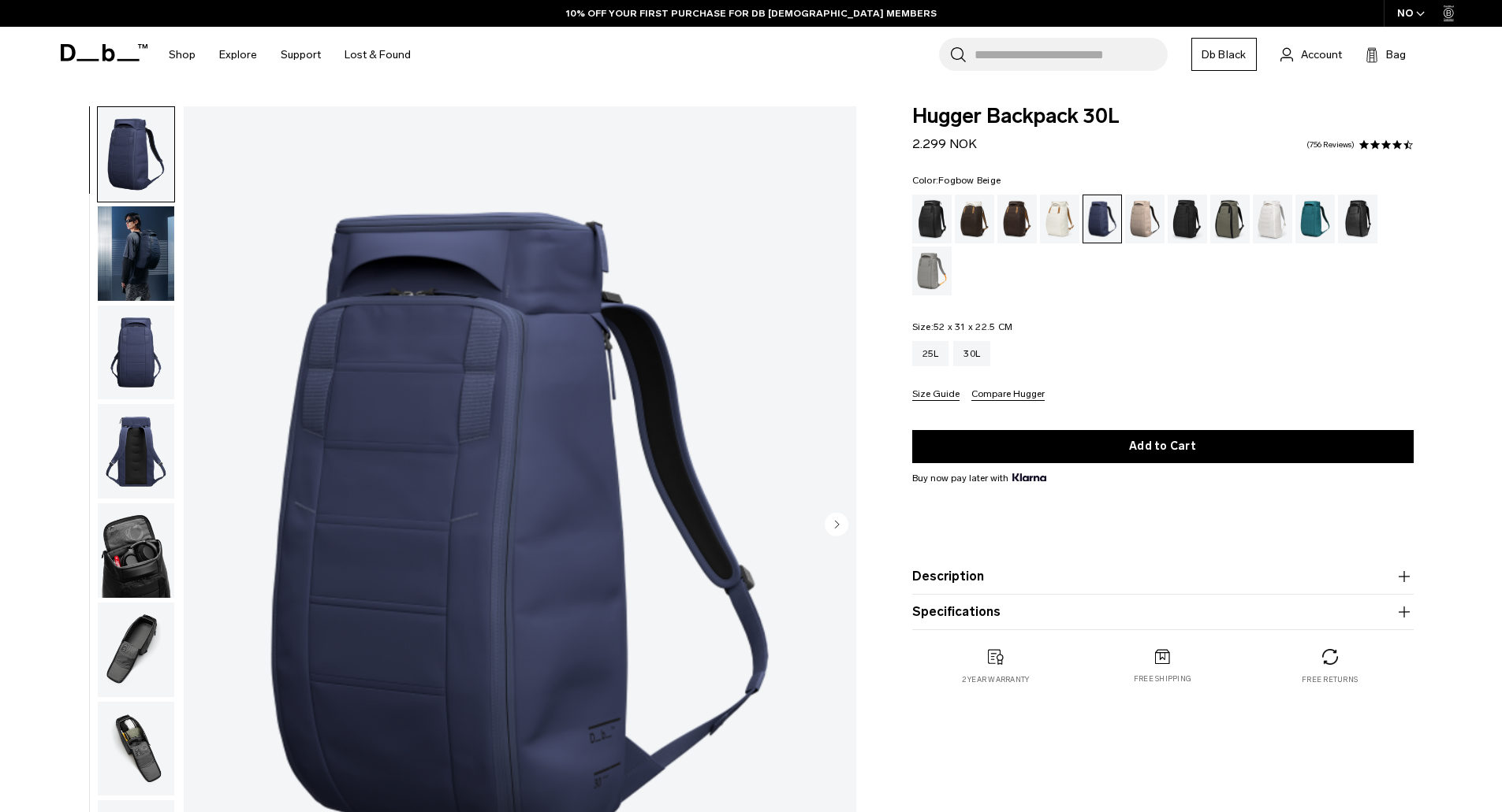
click at [1143, 213] on div "Fogbow Beige" at bounding box center [1145, 218] width 40 height 49
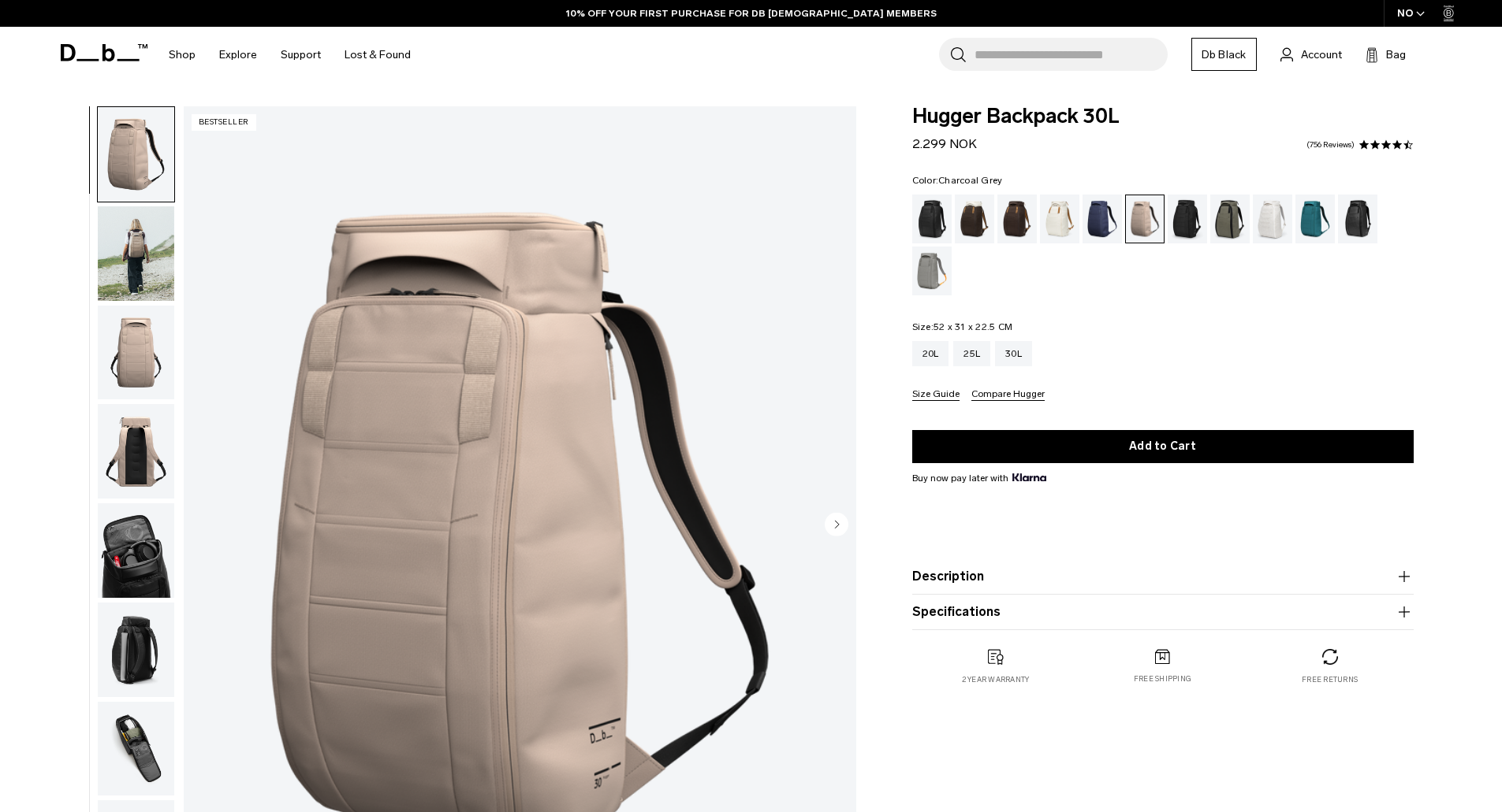
click at [1194, 211] on div "Charcoal Grey" at bounding box center [1187, 218] width 40 height 49
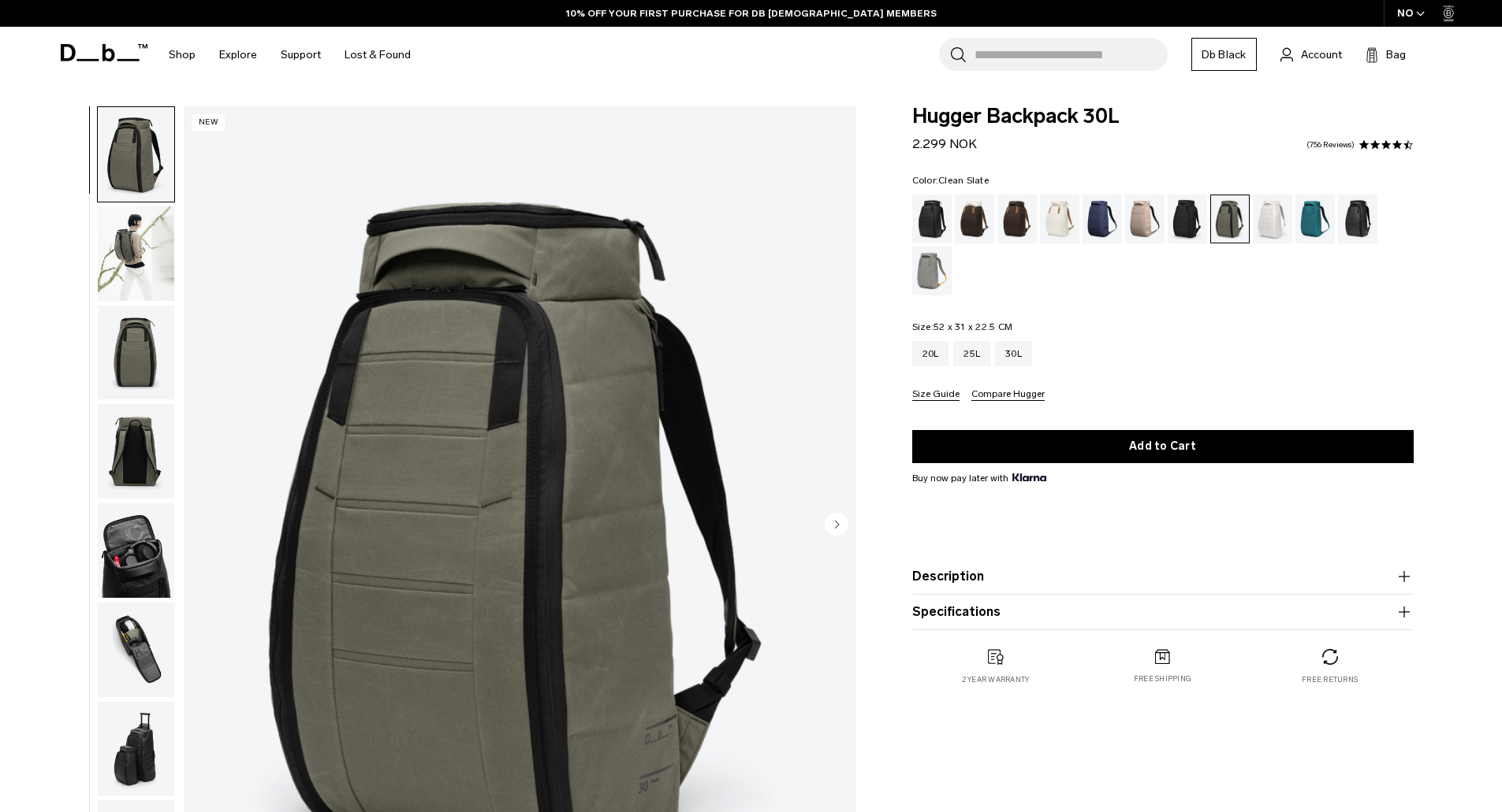
click at [1265, 211] on div "Clean Slate" at bounding box center [1272, 218] width 40 height 49
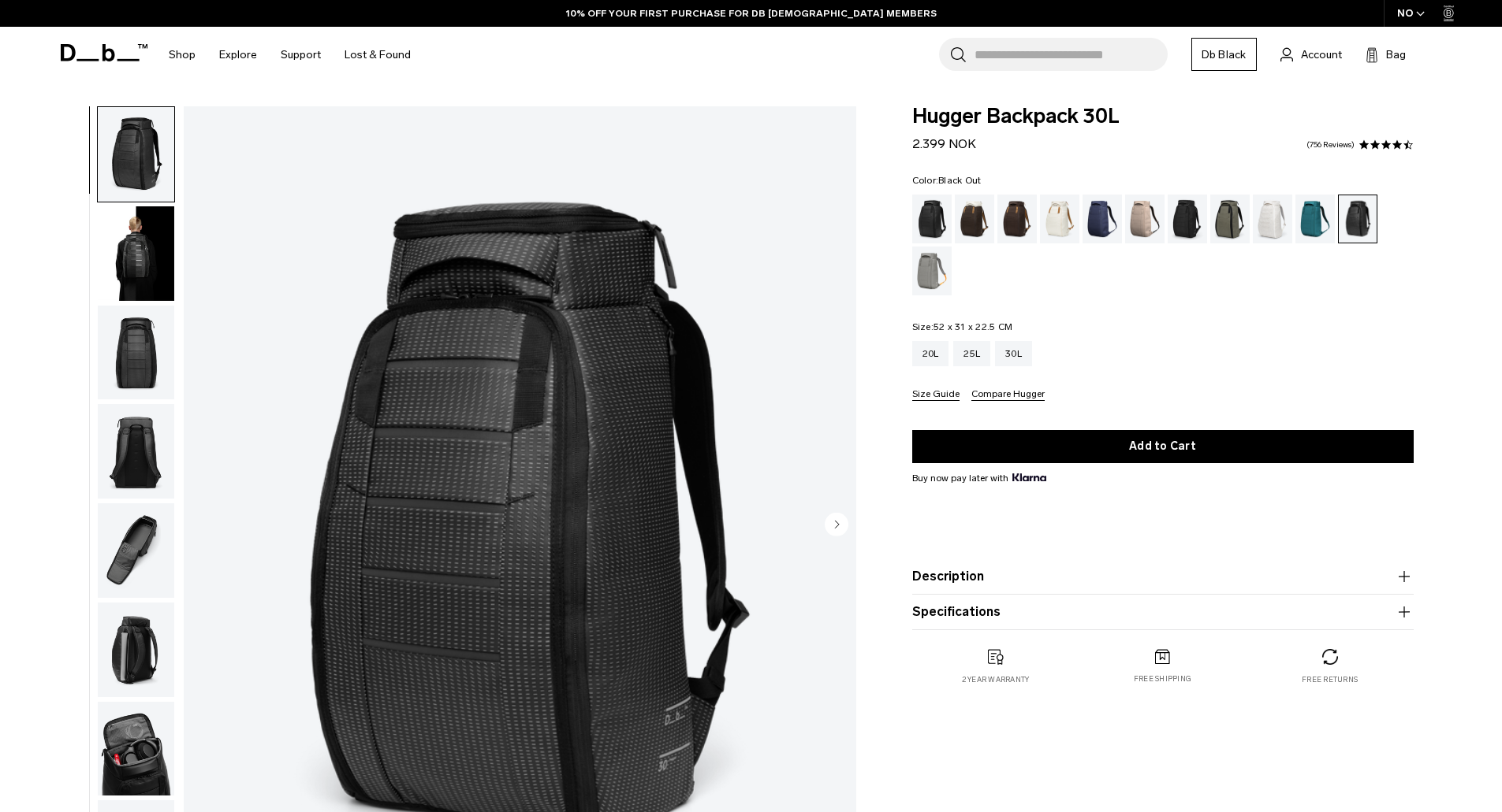
click at [945, 206] on div "Black Out" at bounding box center [932, 218] width 40 height 49
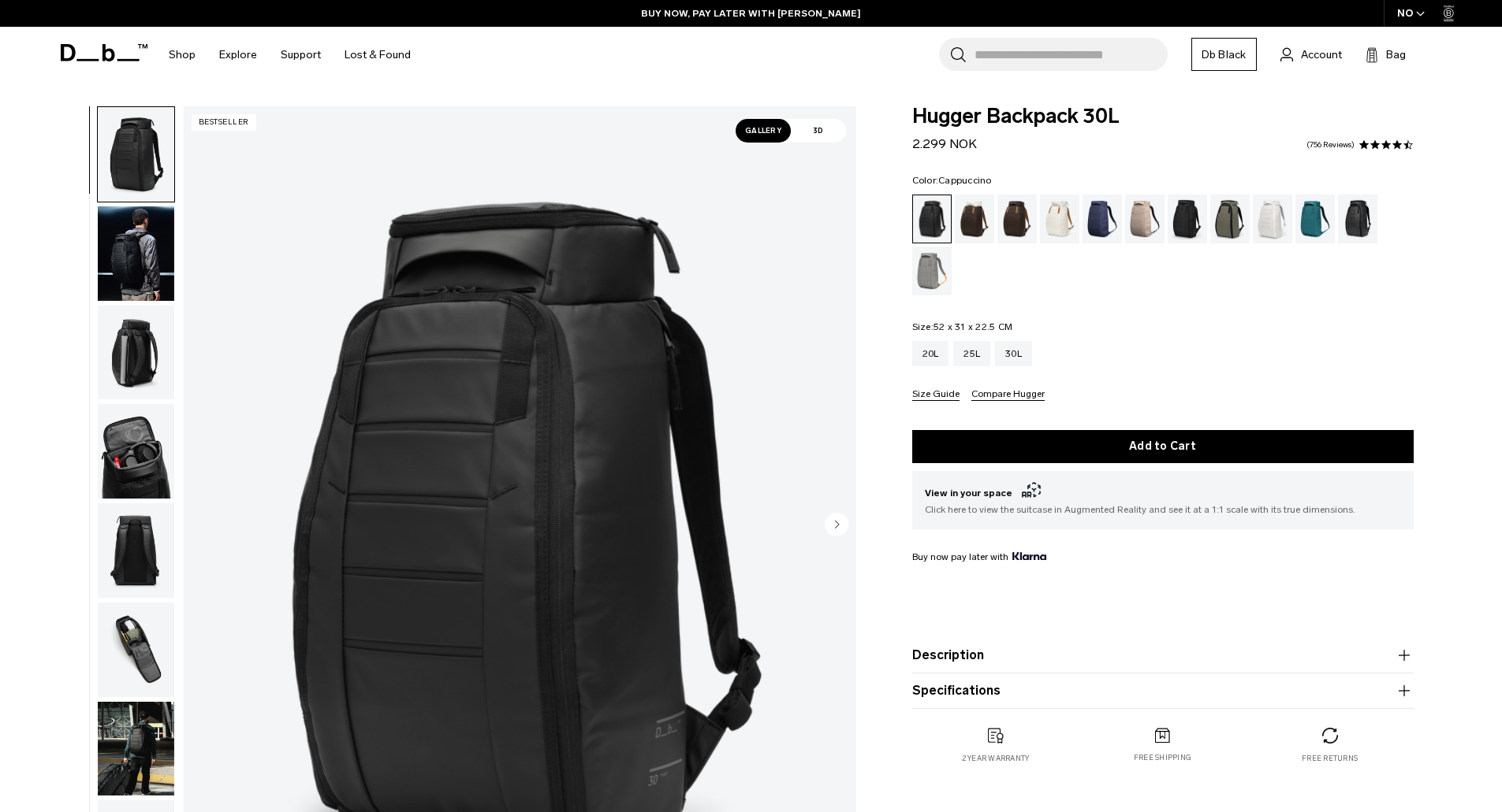
click at [967, 211] on div "Cappuccino" at bounding box center [974, 218] width 40 height 49
